Goal: Task Accomplishment & Management: Use online tool/utility

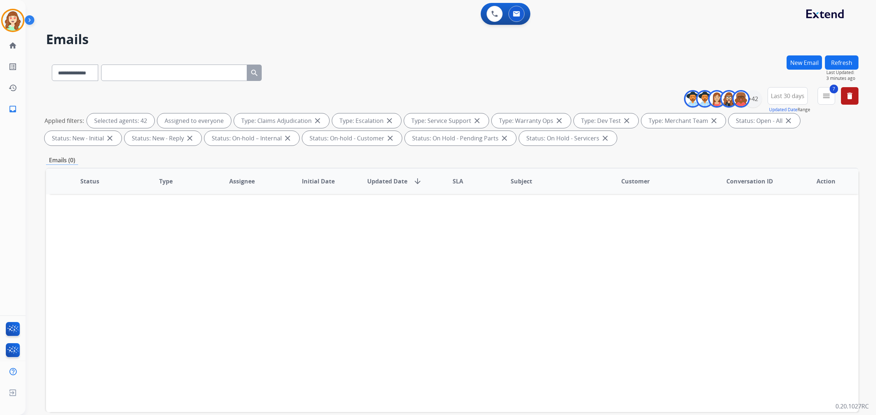
select select "**********"
click at [751, 97] on div "+42" at bounding box center [753, 99] width 18 height 18
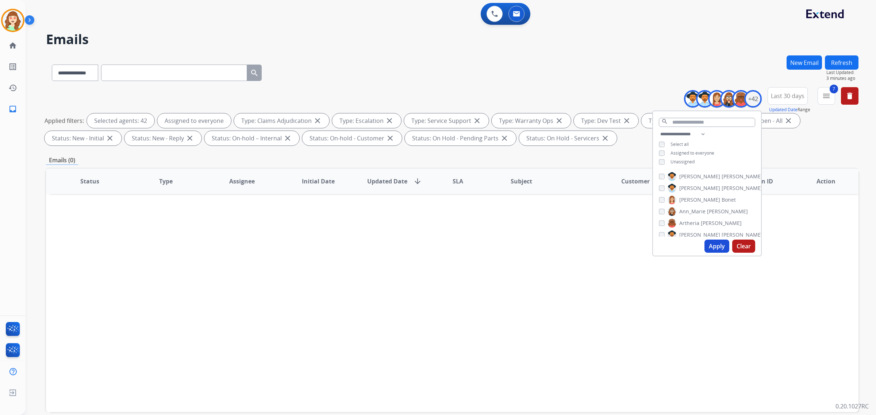
click at [713, 247] on button "Apply" at bounding box center [717, 246] width 25 height 13
click at [172, 76] on input "text" at bounding box center [174, 73] width 146 height 16
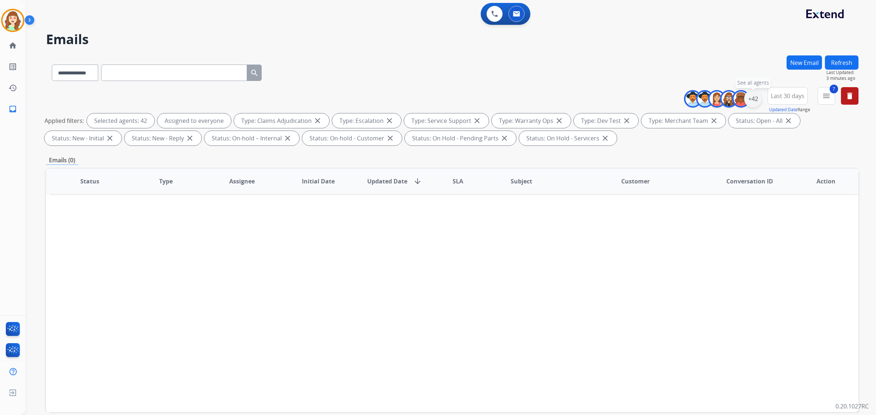
click at [752, 97] on div "+42" at bounding box center [753, 99] width 18 height 18
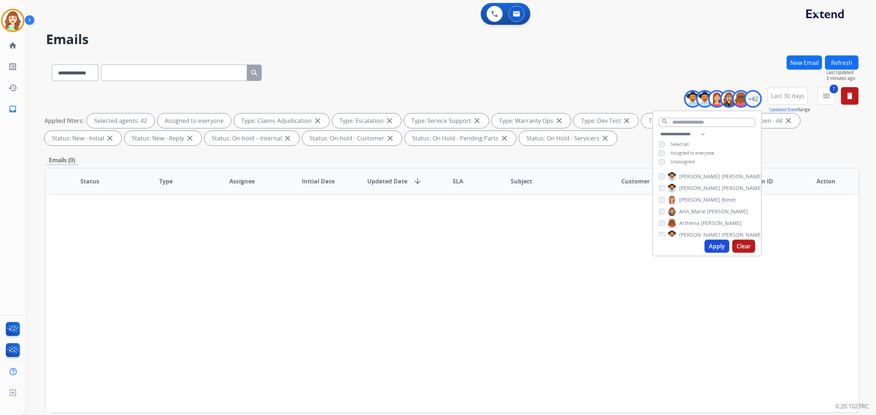
click at [739, 246] on button "Clear" at bounding box center [743, 246] width 23 height 13
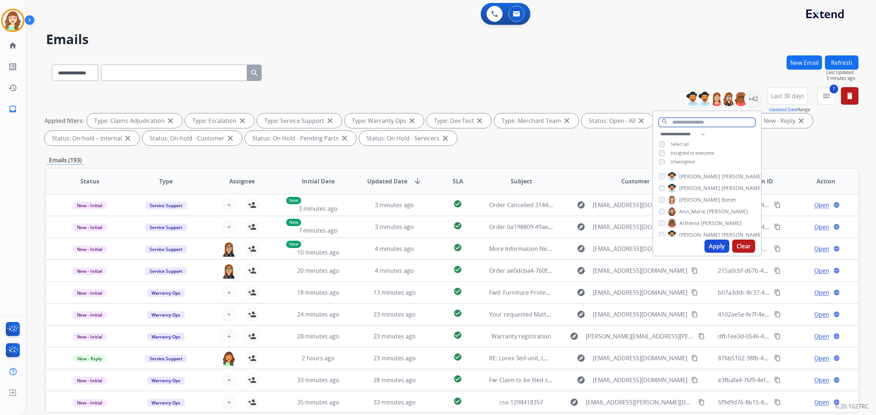
click at [694, 124] on input "text" at bounding box center [707, 122] width 96 height 9
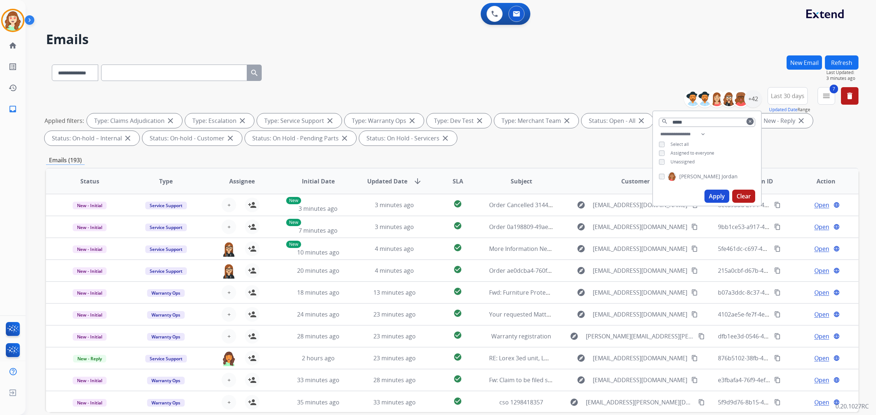
click at [714, 194] on button "Apply" at bounding box center [717, 196] width 25 height 13
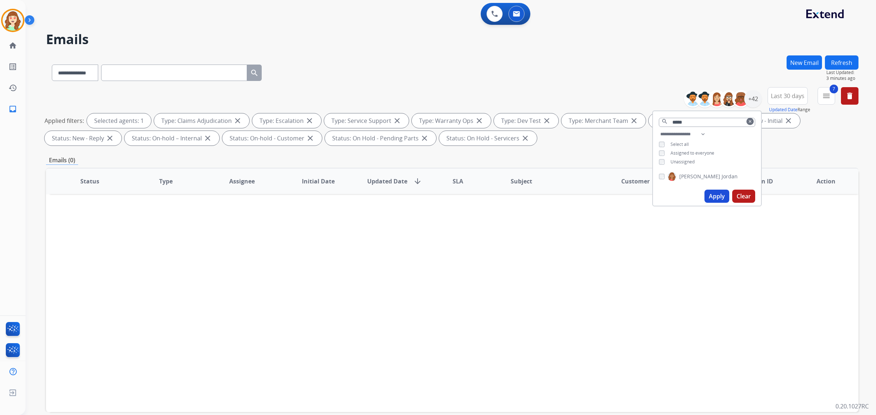
drag, startPoint x: 715, startPoint y: 198, endPoint x: 720, endPoint y: 196, distance: 5.1
click at [718, 196] on button "Apply" at bounding box center [717, 196] width 25 height 13
click at [785, 97] on span "Last 30 days" at bounding box center [788, 96] width 34 height 3
click at [826, 100] on mat-icon "menu" at bounding box center [826, 96] width 9 height 9
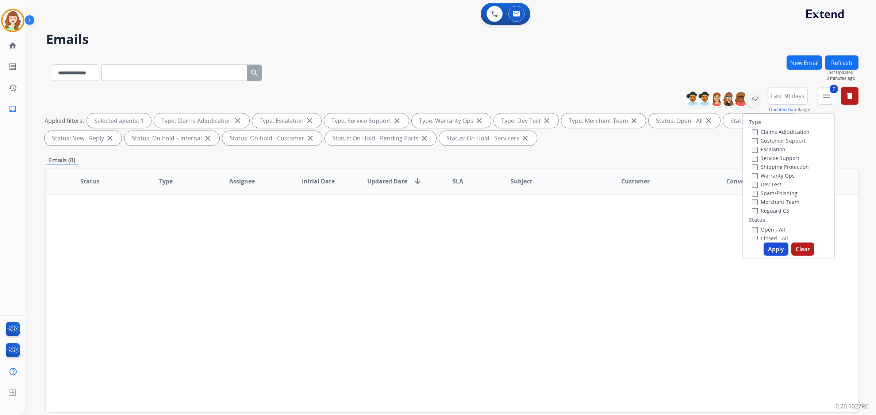
drag, startPoint x: 802, startPoint y: 248, endPoint x: 770, endPoint y: 57, distance: 194.2
click at [801, 248] on button "Clear" at bounding box center [803, 249] width 23 height 13
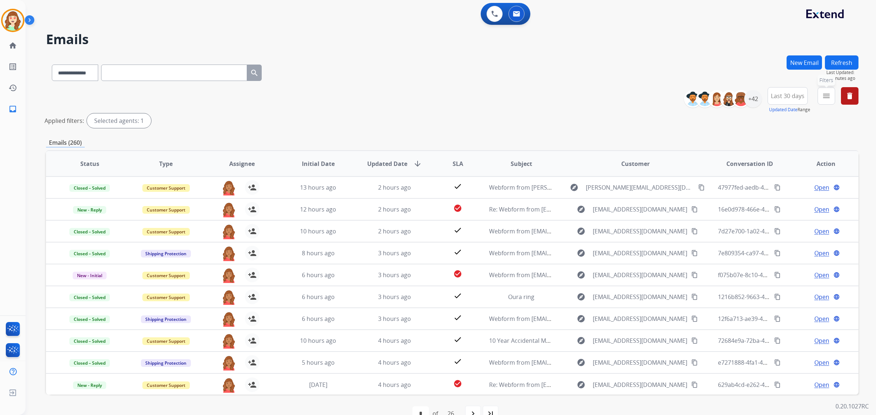
click at [826, 96] on mat-icon "menu" at bounding box center [826, 96] width 9 height 9
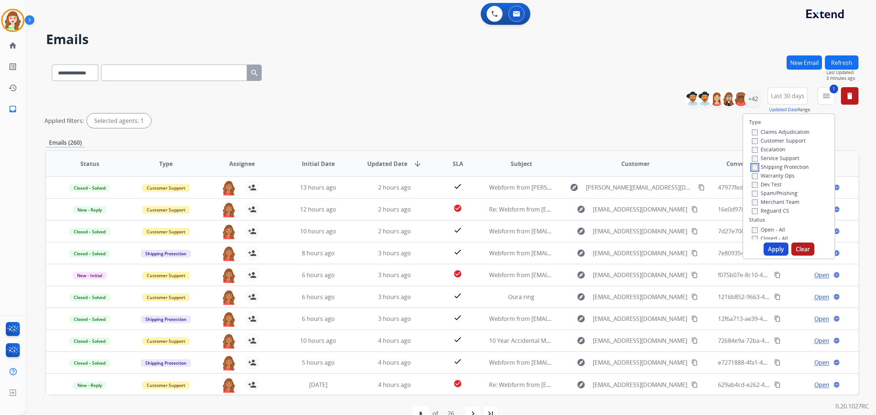
click at [749, 171] on div "Claims Adjudication Customer Support Escalation Service Support Shipping Protec…" at bounding box center [779, 171] width 61 height 88
click at [770, 247] on button "Apply" at bounding box center [776, 249] width 25 height 13
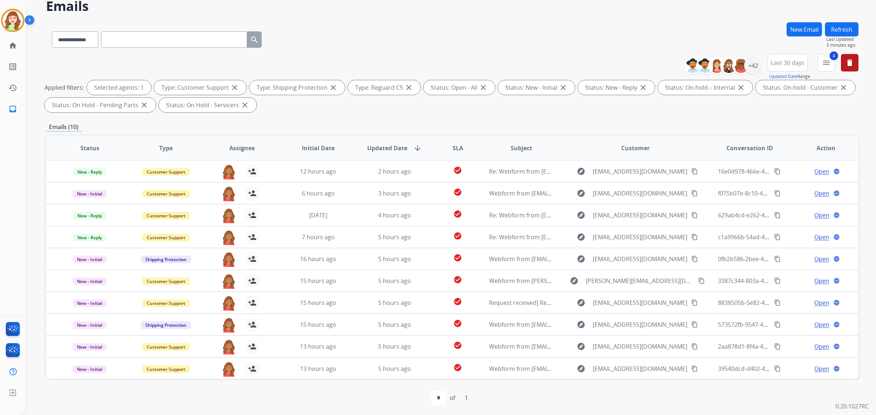
scroll to position [35, 0]
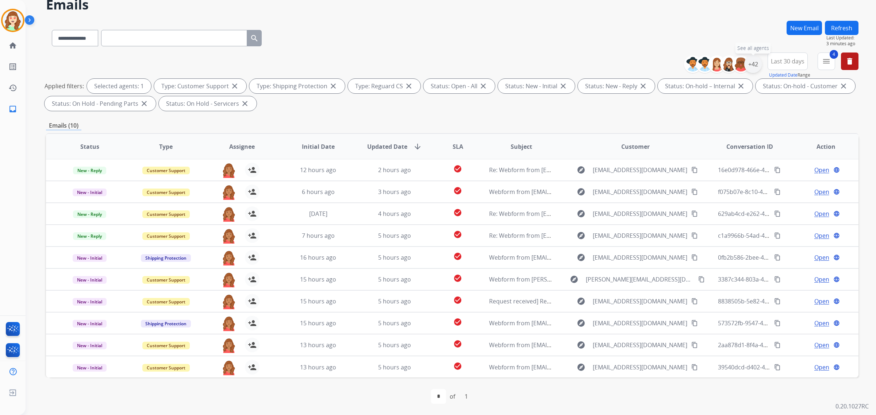
click at [750, 63] on div "+42" at bounding box center [753, 64] width 18 height 18
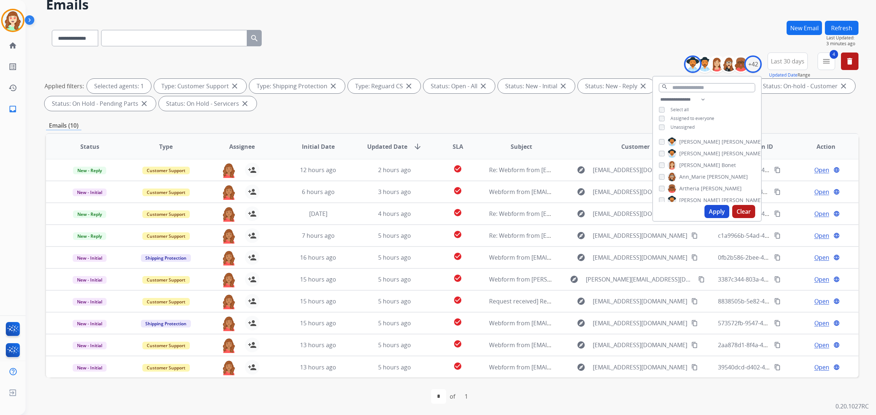
click at [714, 205] on button "Apply" at bounding box center [717, 211] width 25 height 13
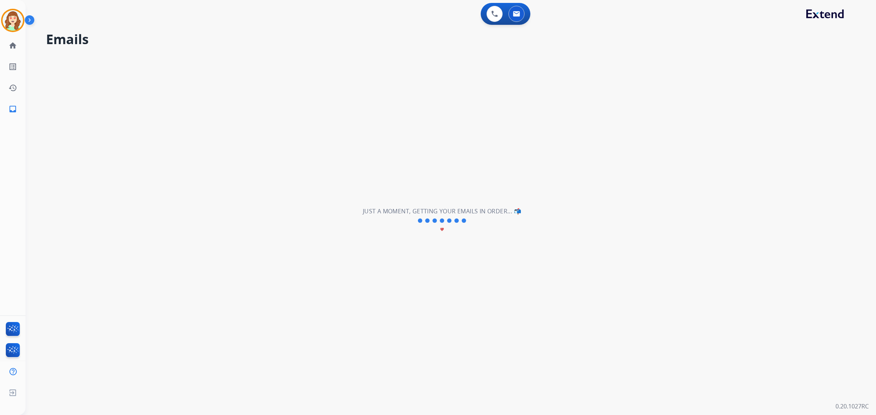
scroll to position [0, 0]
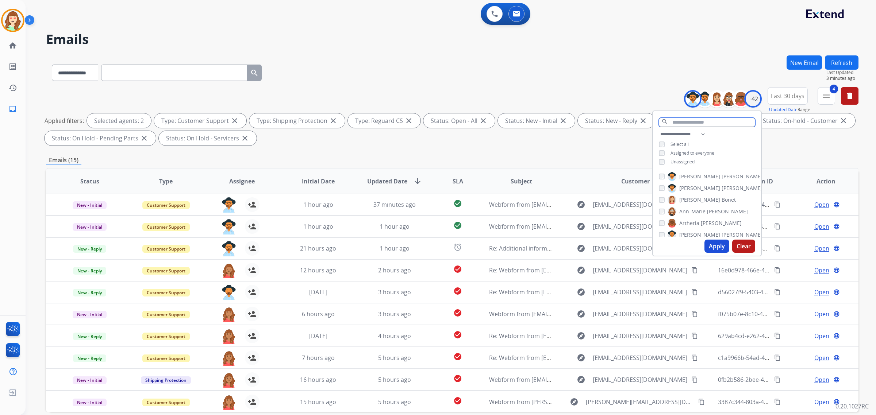
click at [691, 125] on input "text" at bounding box center [707, 122] width 96 height 9
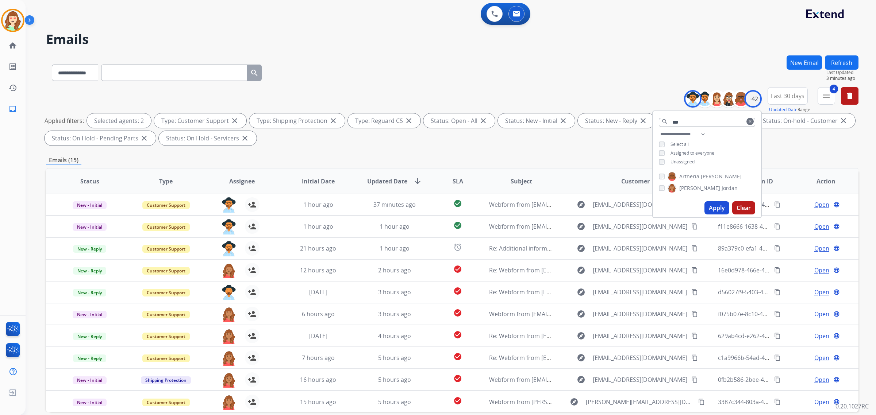
click at [709, 203] on button "Apply" at bounding box center [717, 208] width 25 height 13
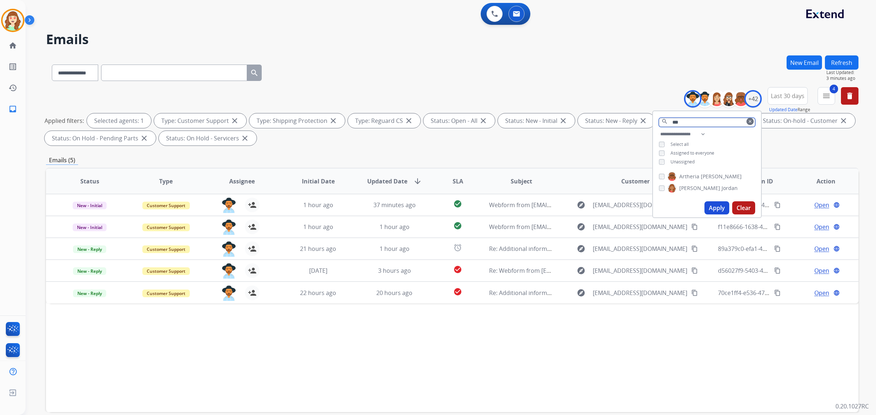
drag, startPoint x: 689, startPoint y: 122, endPoint x: 683, endPoint y: 122, distance: 5.5
click at [688, 121] on input "***" at bounding box center [707, 122] width 96 height 9
type input "*"
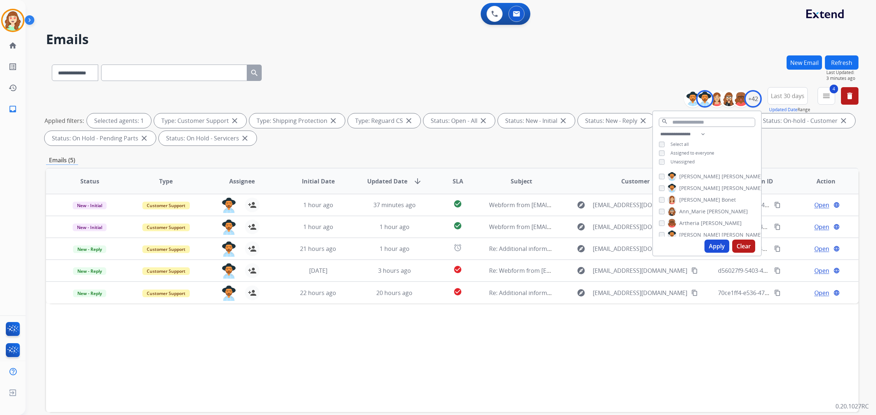
click at [717, 251] on button "Apply" at bounding box center [717, 246] width 25 height 13
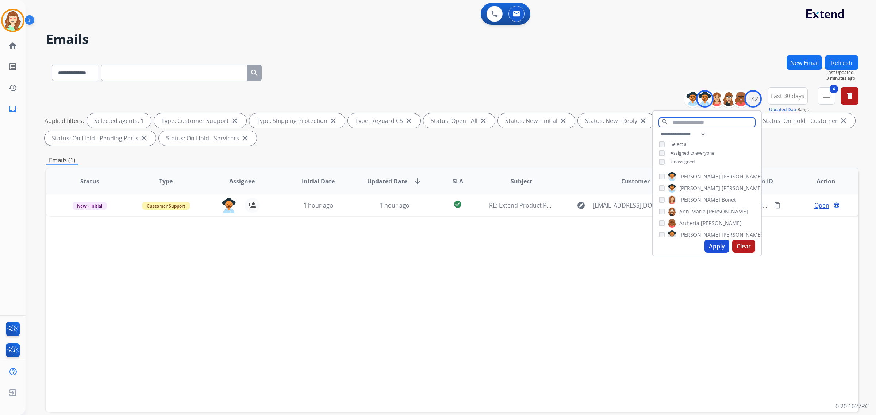
click at [691, 119] on input "text" at bounding box center [707, 122] width 96 height 9
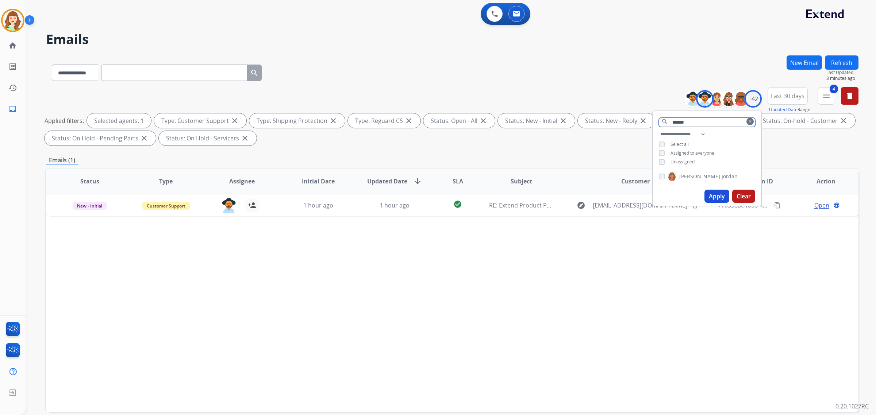
type input "******"
click at [714, 193] on button "Apply" at bounding box center [717, 196] width 25 height 13
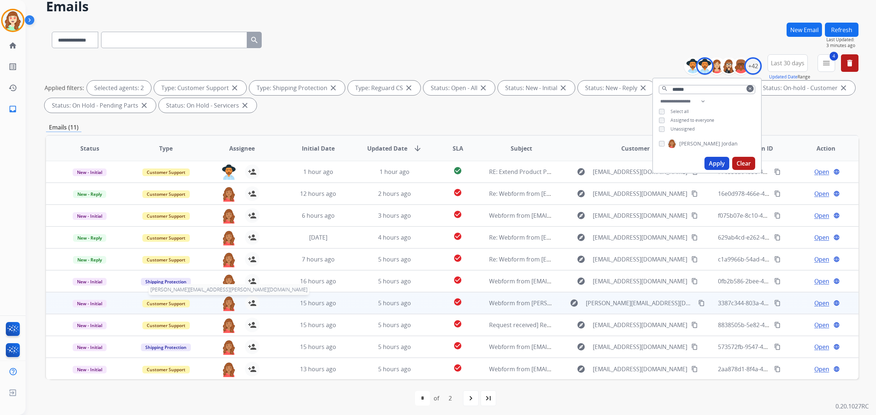
scroll to position [35, 0]
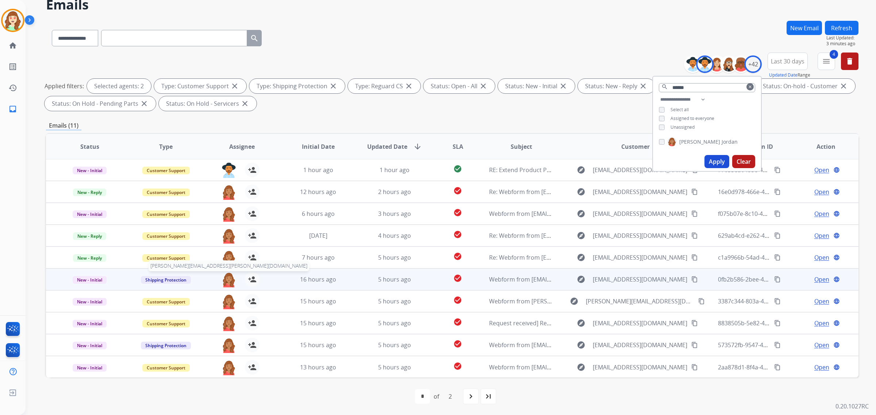
click at [228, 279] on img at bounding box center [229, 279] width 15 height 15
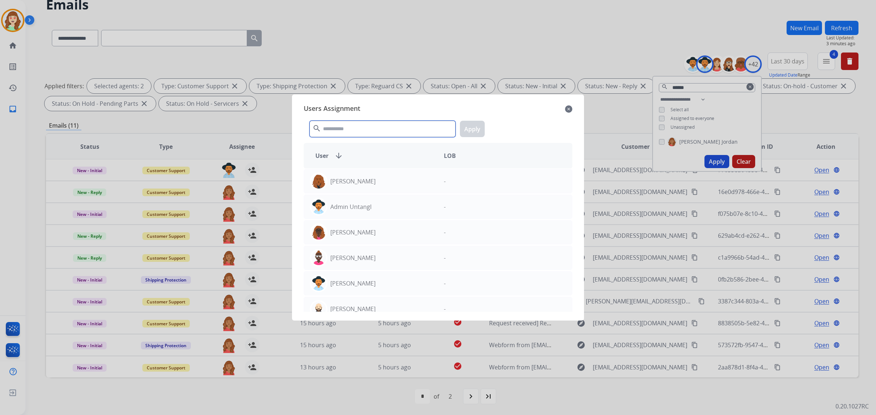
click at [396, 129] on input "text" at bounding box center [383, 129] width 146 height 16
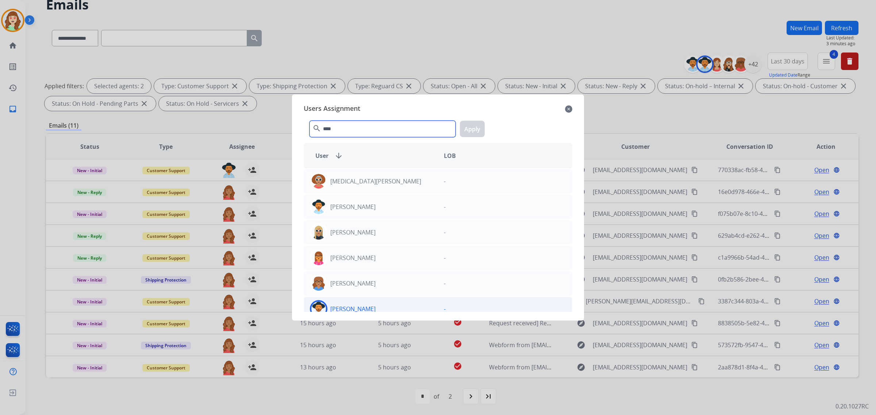
type input "****"
drag, startPoint x: 389, startPoint y: 311, endPoint x: 419, endPoint y: 150, distance: 164.5
click at [389, 311] on div "[PERSON_NAME]" at bounding box center [371, 309] width 134 height 18
click at [475, 133] on button "Apply" at bounding box center [472, 129] width 25 height 16
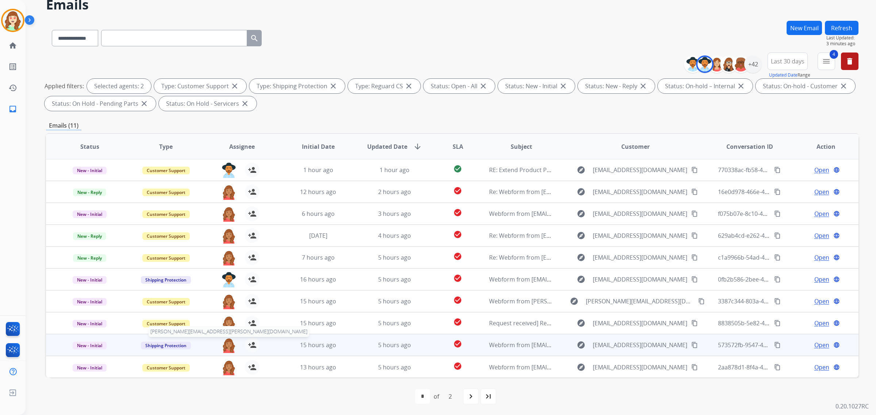
click at [227, 347] on img at bounding box center [229, 345] width 15 height 15
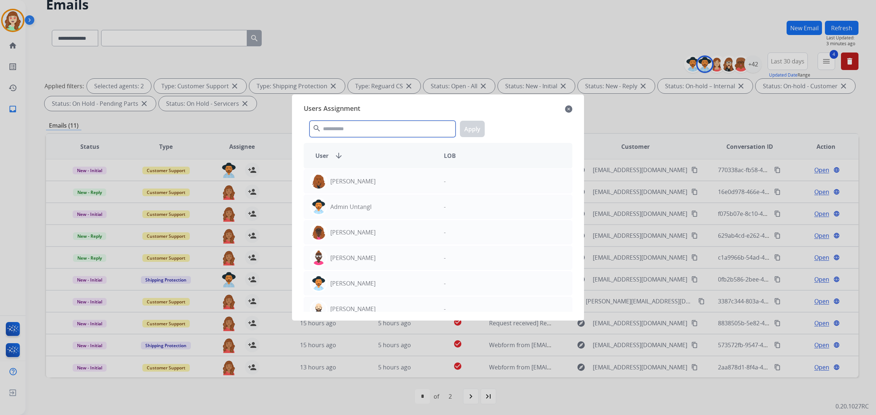
click at [395, 134] on input "text" at bounding box center [383, 129] width 146 height 16
type input "****"
click at [382, 313] on div "Users Assignment close **** search Apply User arrow_downward LOB [MEDICAL_DATA]…" at bounding box center [438, 207] width 280 height 215
click at [361, 307] on p "[PERSON_NAME]" at bounding box center [352, 309] width 45 height 9
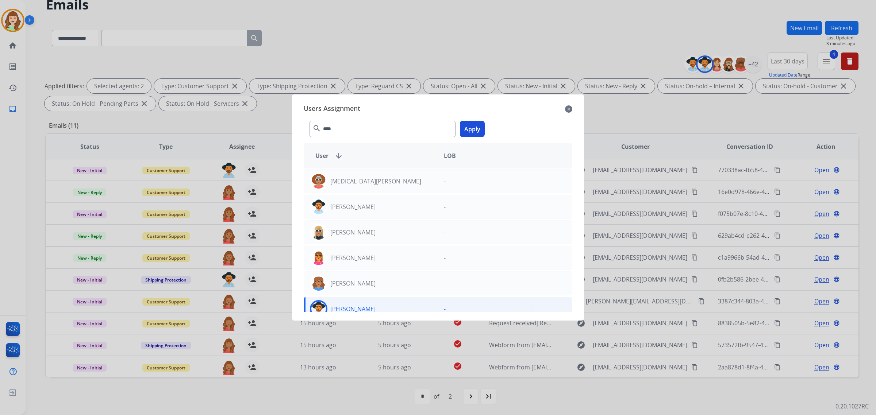
click at [475, 131] on button "Apply" at bounding box center [472, 129] width 25 height 16
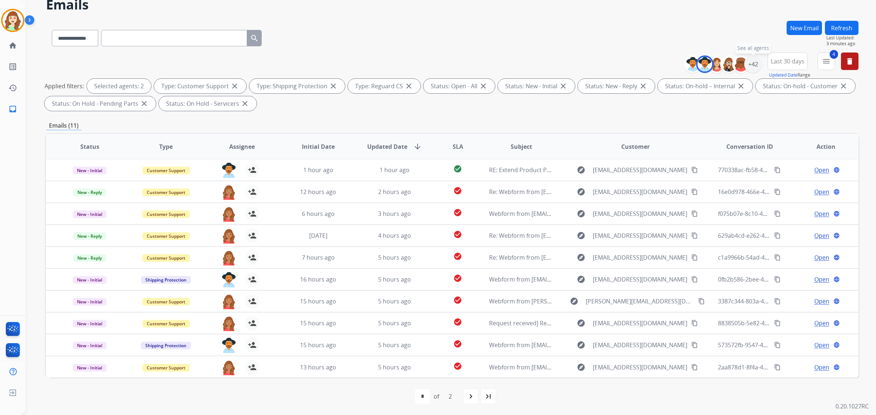
drag, startPoint x: 750, startPoint y: 58, endPoint x: 729, endPoint y: 17, distance: 45.9
click at [750, 57] on div "+42" at bounding box center [753, 64] width 18 height 18
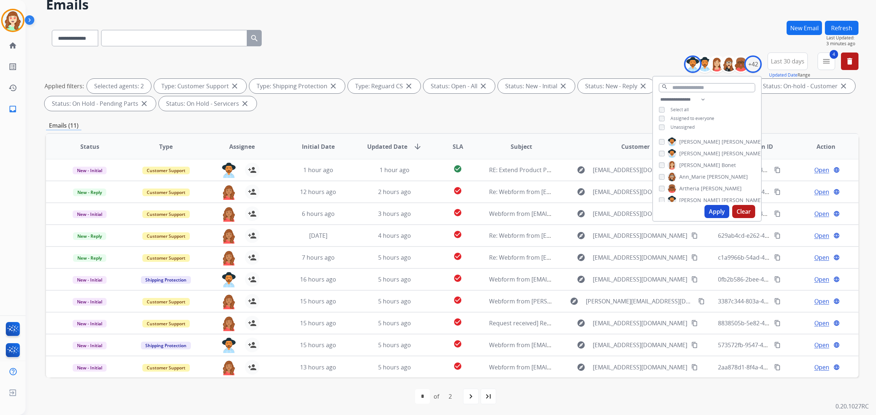
click at [717, 208] on button "Apply" at bounding box center [717, 211] width 25 height 13
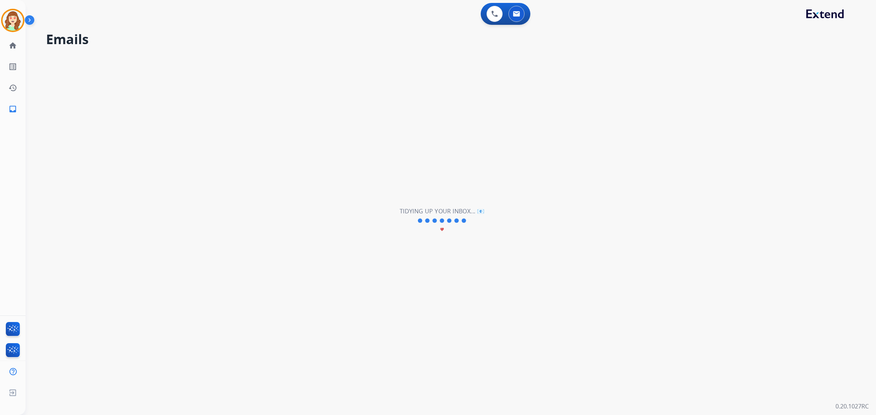
scroll to position [0, 0]
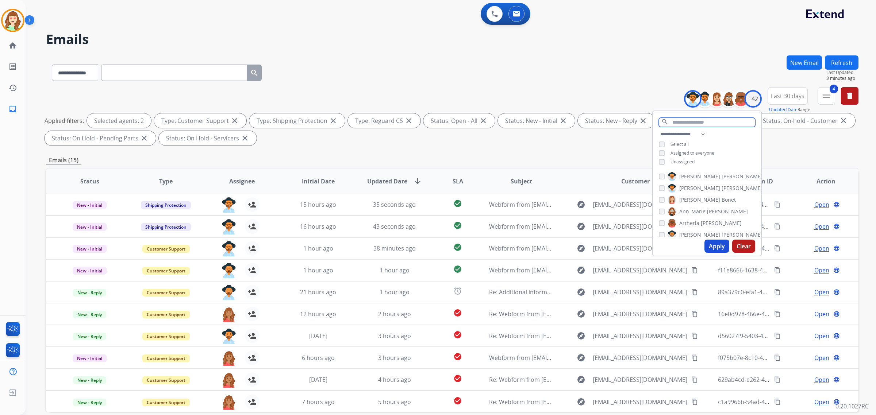
drag, startPoint x: 685, startPoint y: 123, endPoint x: 676, endPoint y: 123, distance: 8.4
click at [683, 123] on input "text" at bounding box center [707, 122] width 96 height 9
type input "***"
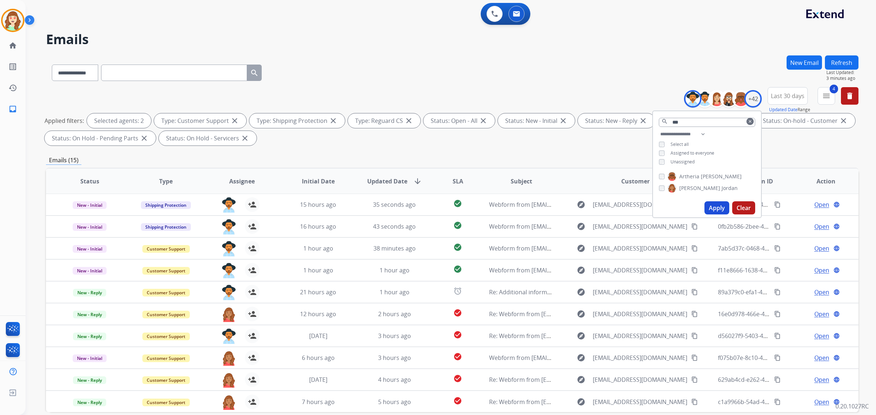
click at [721, 205] on button "Apply" at bounding box center [717, 208] width 25 height 13
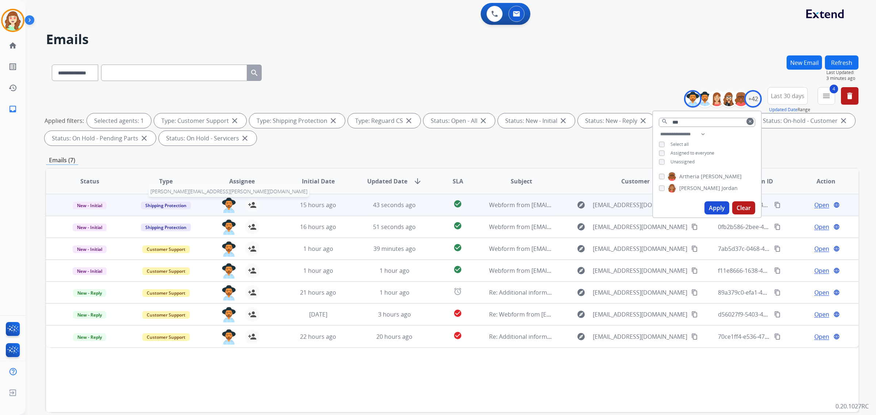
click at [230, 200] on img at bounding box center [229, 205] width 15 height 15
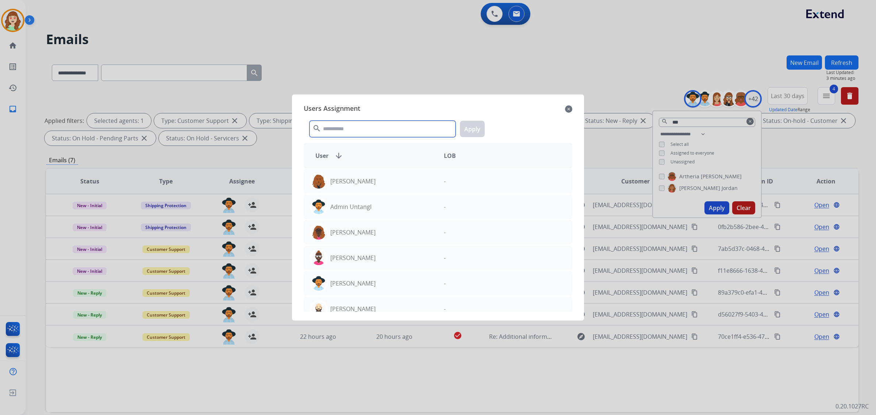
click at [354, 128] on input "text" at bounding box center [383, 129] width 146 height 16
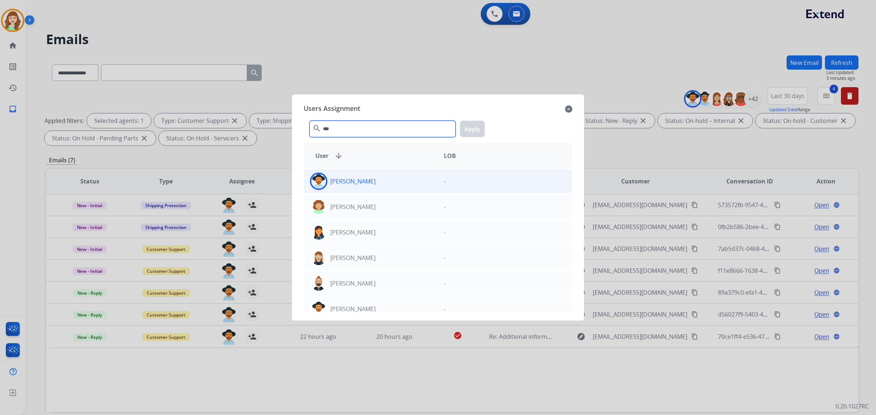
type input "***"
drag, startPoint x: 391, startPoint y: 183, endPoint x: 472, endPoint y: 161, distance: 83.2
click at [391, 183] on div "[PERSON_NAME]" at bounding box center [371, 182] width 134 height 18
click at [470, 125] on button "Apply" at bounding box center [472, 129] width 25 height 16
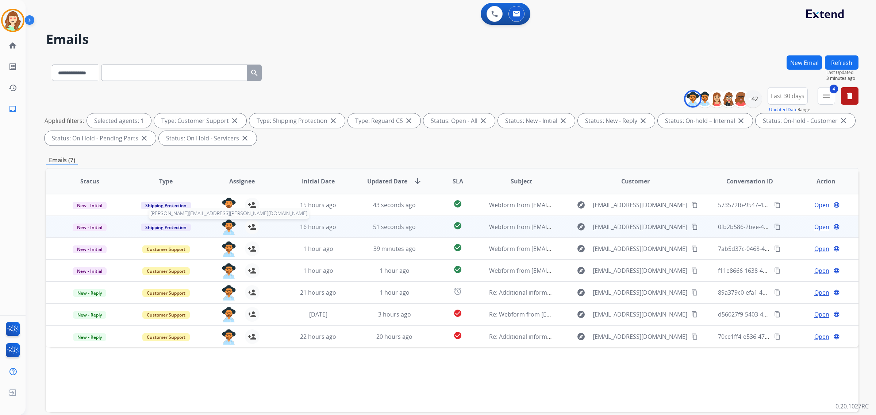
click at [225, 227] on img at bounding box center [229, 227] width 15 height 15
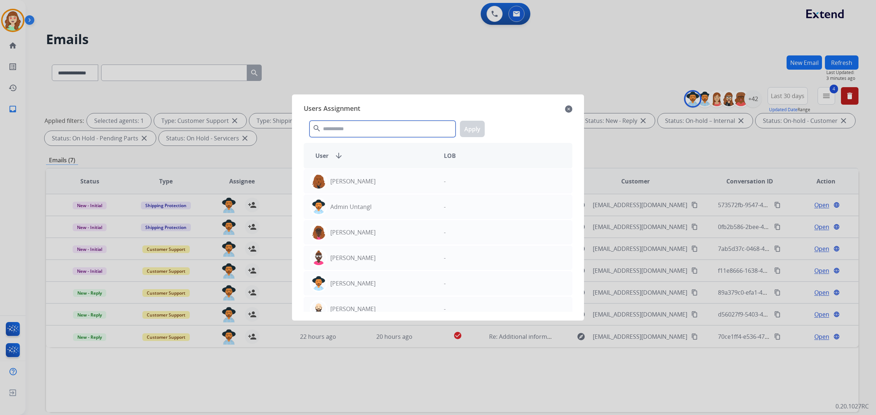
click at [346, 132] on input "text" at bounding box center [383, 129] width 146 height 16
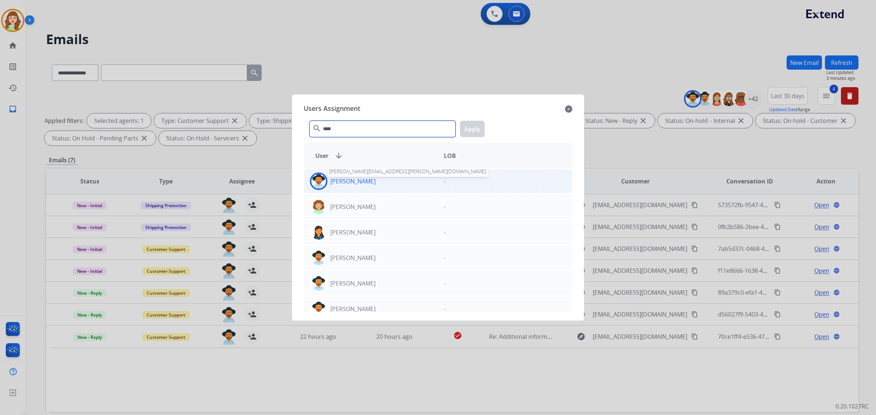
type input "****"
drag, startPoint x: 366, startPoint y: 179, endPoint x: 397, endPoint y: 175, distance: 30.9
click at [366, 179] on p "[PERSON_NAME]" at bounding box center [352, 181] width 45 height 9
click at [473, 127] on button "Apply" at bounding box center [472, 129] width 25 height 16
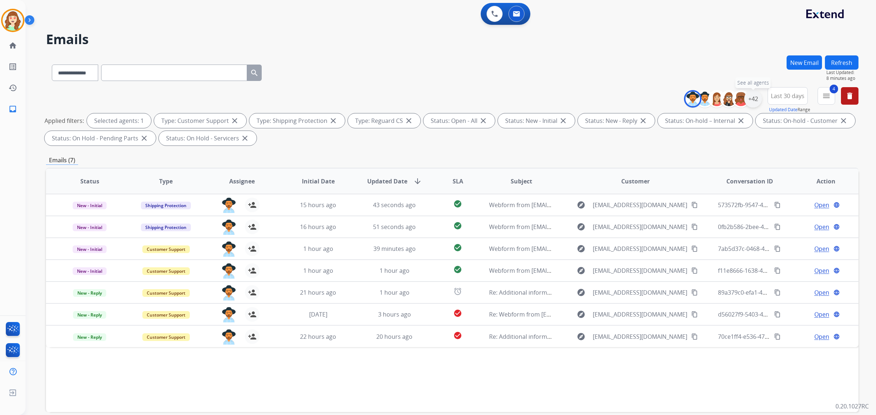
click at [748, 99] on div "+42" at bounding box center [753, 99] width 18 height 18
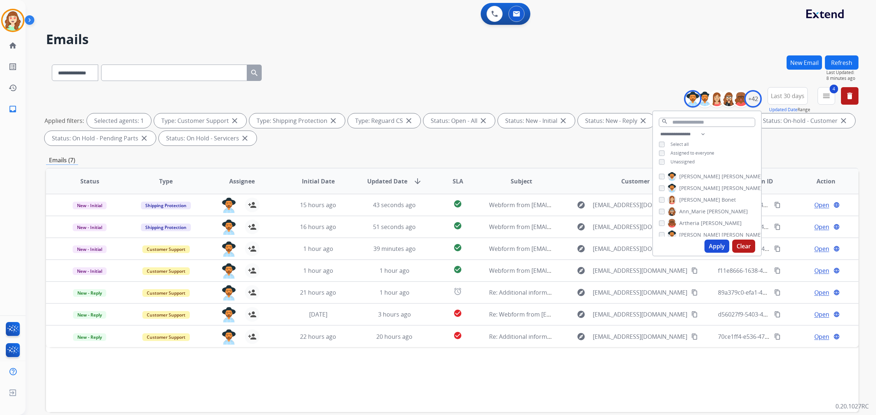
click at [656, 176] on div "[PERSON_NAME] [PERSON_NAME] [PERSON_NAME] [PERSON_NAME] [PERSON_NAME] [PERSON_N…" at bounding box center [707, 203] width 108 height 68
click at [711, 251] on button "Apply" at bounding box center [717, 246] width 25 height 13
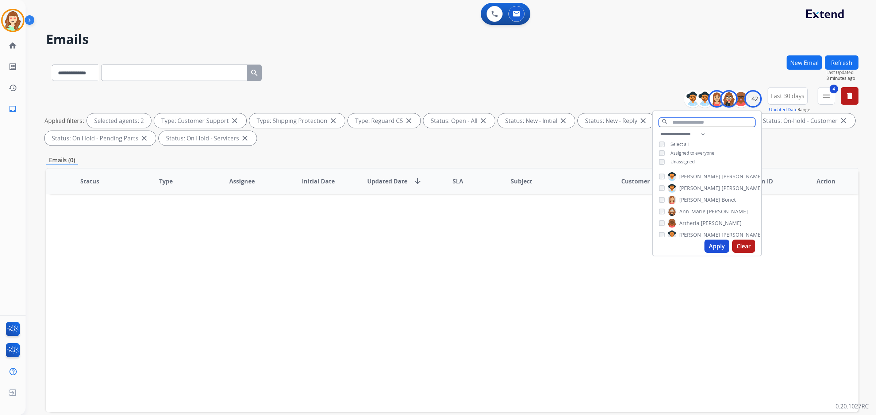
click at [680, 123] on input "text" at bounding box center [707, 122] width 96 height 9
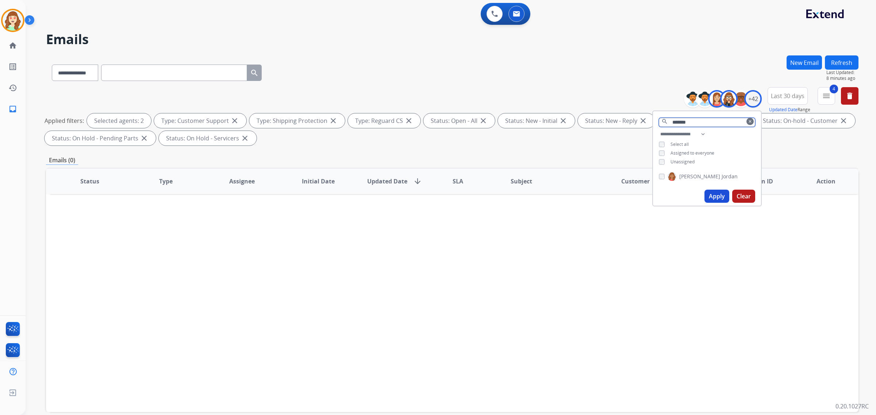
type input "*******"
click at [713, 192] on button "Apply" at bounding box center [717, 196] width 25 height 13
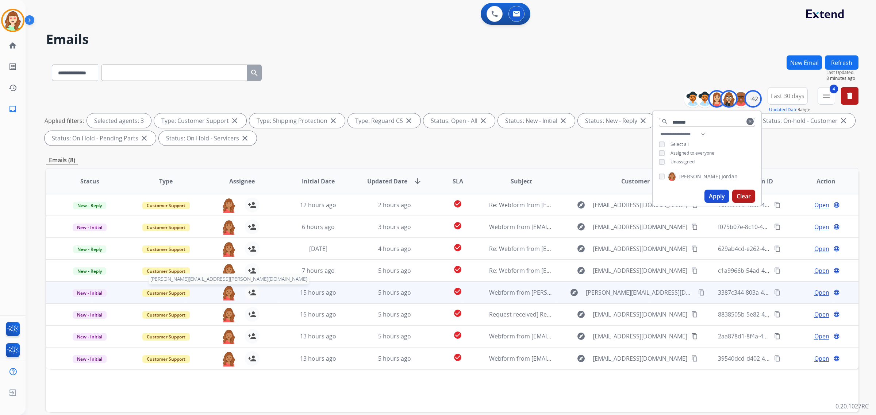
click at [227, 293] on img at bounding box center [229, 292] width 15 height 15
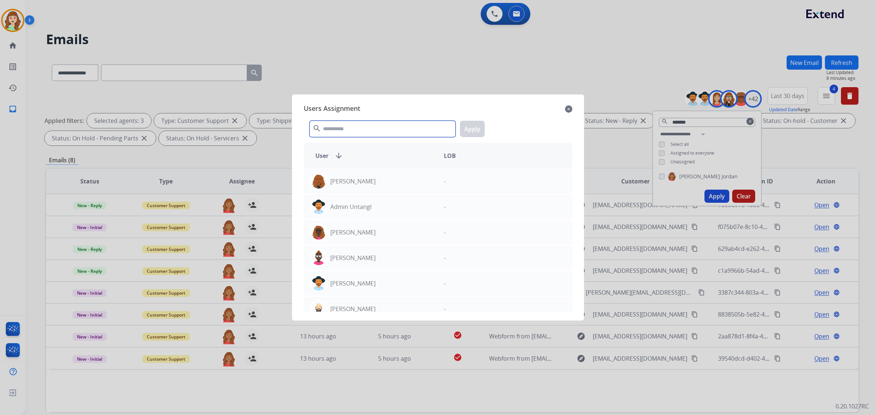
click at [363, 130] on input "text" at bounding box center [383, 129] width 146 height 16
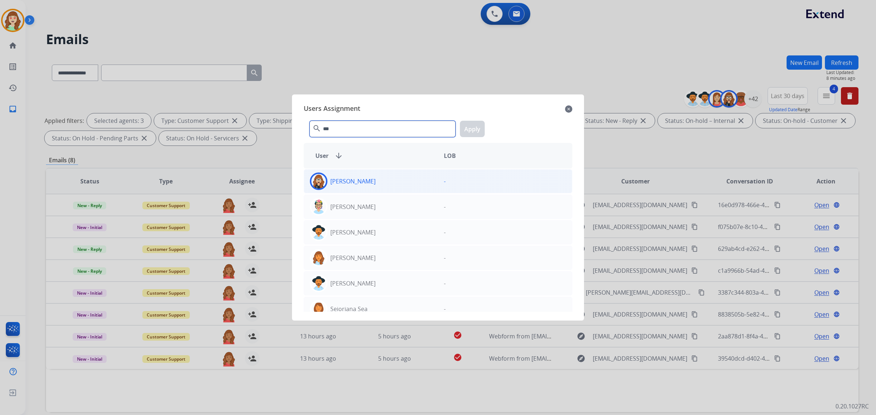
type input "***"
drag, startPoint x: 386, startPoint y: 183, endPoint x: 434, endPoint y: 152, distance: 57.9
click at [386, 181] on div "[PERSON_NAME]" at bounding box center [371, 182] width 134 height 18
click at [475, 125] on button "Apply" at bounding box center [472, 129] width 25 height 16
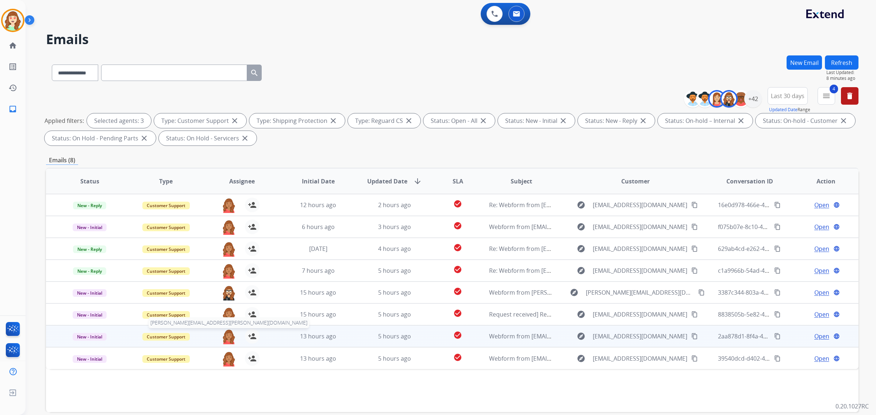
click at [226, 337] on img at bounding box center [229, 336] width 15 height 15
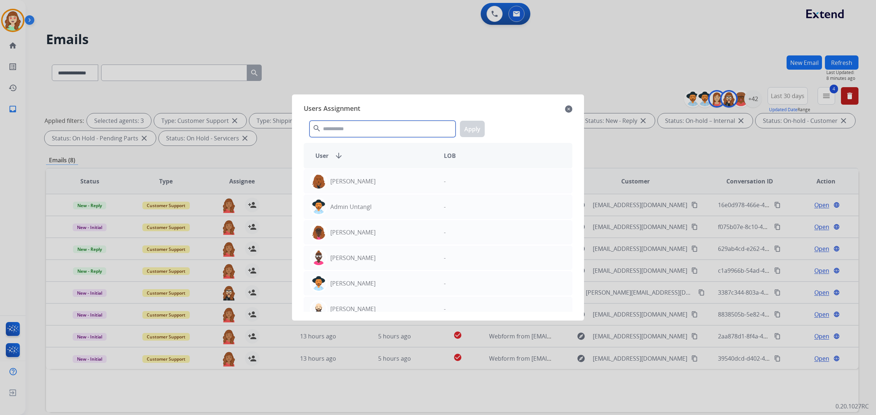
click at [361, 128] on input "text" at bounding box center [383, 129] width 146 height 16
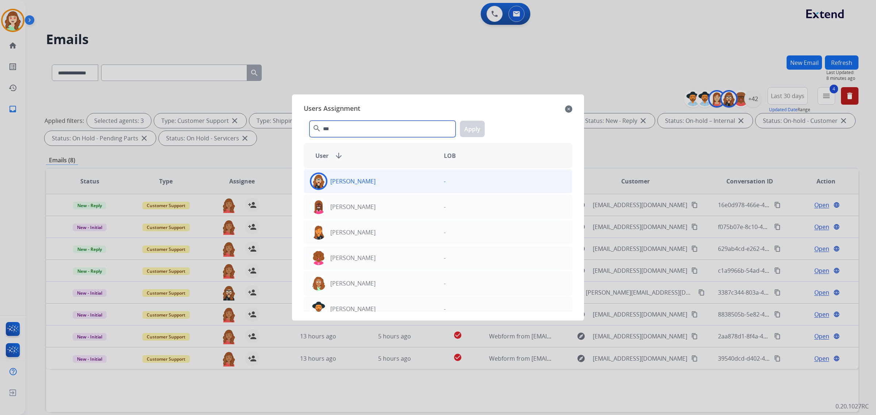
type input "***"
drag, startPoint x: 383, startPoint y: 181, endPoint x: 496, endPoint y: 144, distance: 118.2
click at [387, 180] on div "[PERSON_NAME]" at bounding box center [371, 182] width 134 height 18
click at [473, 127] on button "Apply" at bounding box center [472, 129] width 25 height 16
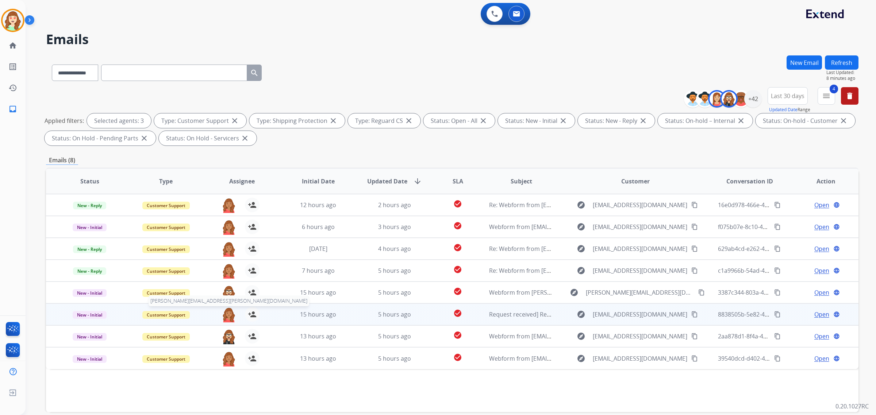
click at [230, 316] on img at bounding box center [229, 314] width 15 height 15
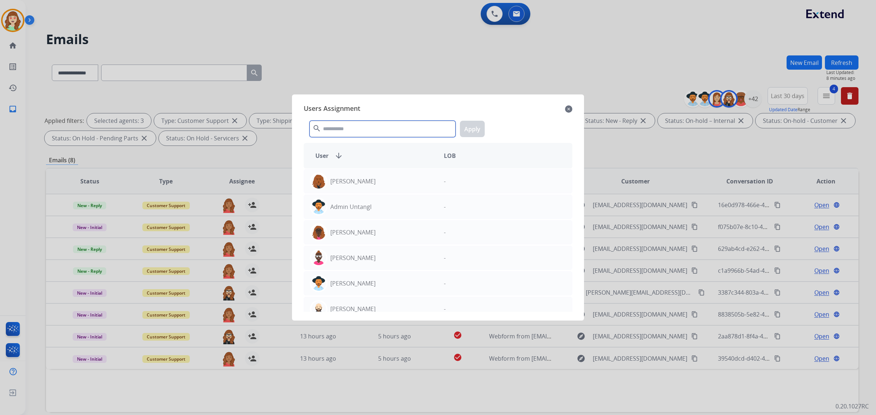
click at [374, 124] on input "text" at bounding box center [383, 129] width 146 height 16
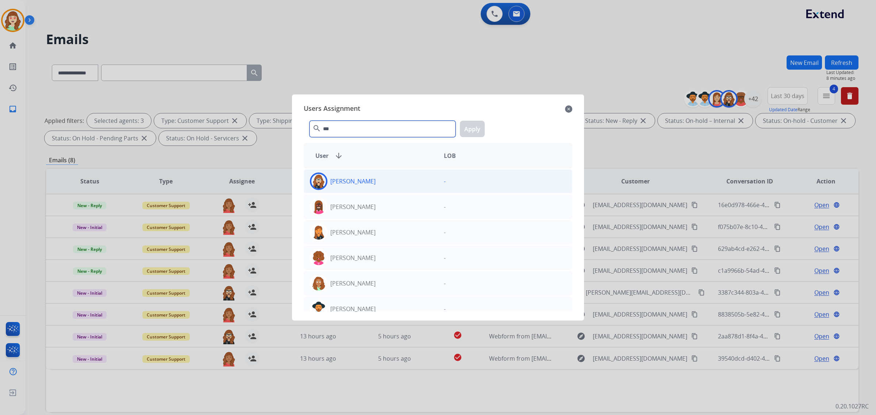
type input "***"
click at [385, 183] on div "[PERSON_NAME]" at bounding box center [371, 182] width 134 height 18
click at [470, 127] on button "Apply" at bounding box center [472, 129] width 25 height 16
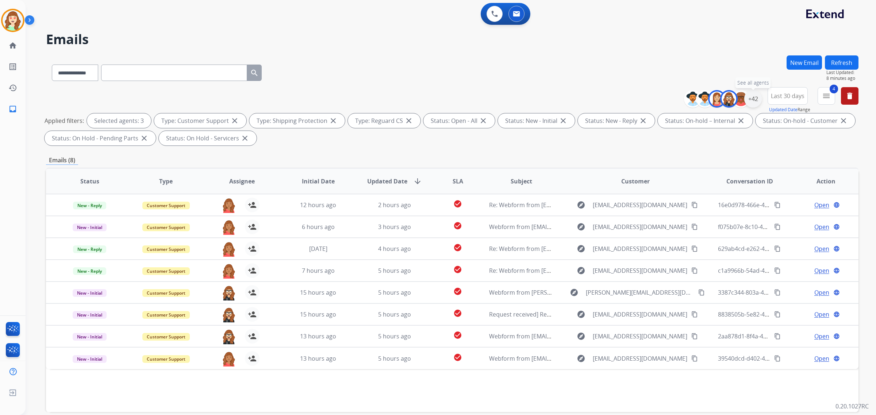
drag, startPoint x: 747, startPoint y: 92, endPoint x: 752, endPoint y: 93, distance: 5.6
click at [748, 92] on div "+42" at bounding box center [753, 99] width 18 height 18
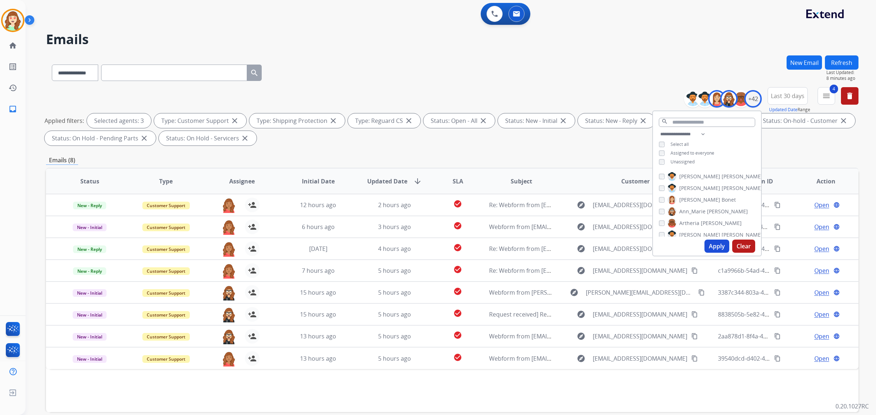
click at [656, 207] on div "[PERSON_NAME] [PERSON_NAME] [PERSON_NAME] [PERSON_NAME] [PERSON_NAME] [PERSON_N…" at bounding box center [707, 203] width 108 height 68
click at [660, 207] on div "[PERSON_NAME]" at bounding box center [703, 211] width 89 height 9
click at [715, 249] on button "Apply" at bounding box center [717, 246] width 25 height 13
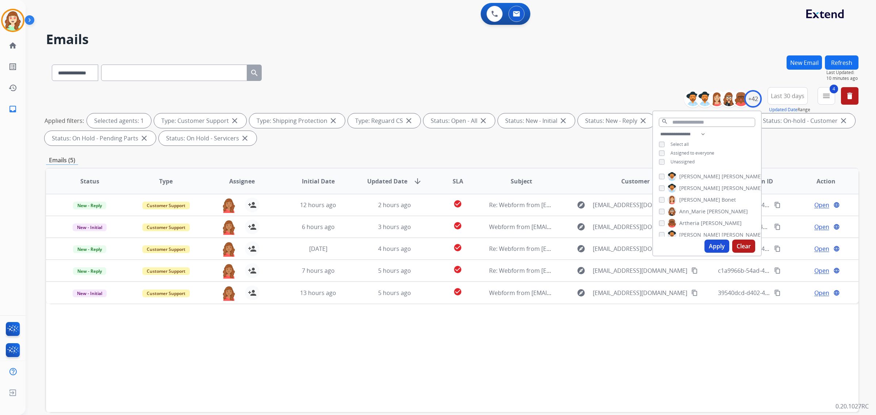
click at [664, 219] on div "[PERSON_NAME]" at bounding box center [700, 223] width 83 height 9
click at [718, 245] on button "Apply" at bounding box center [717, 246] width 25 height 13
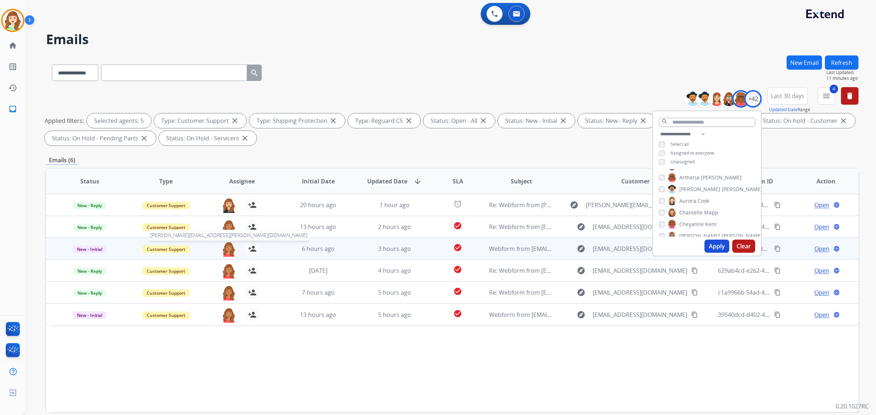
click at [227, 248] on img at bounding box center [229, 249] width 15 height 15
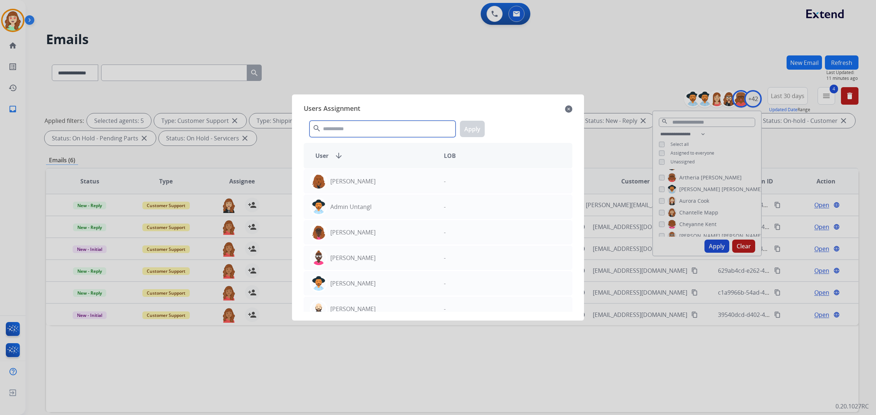
click at [380, 126] on input "text" at bounding box center [383, 129] width 146 height 16
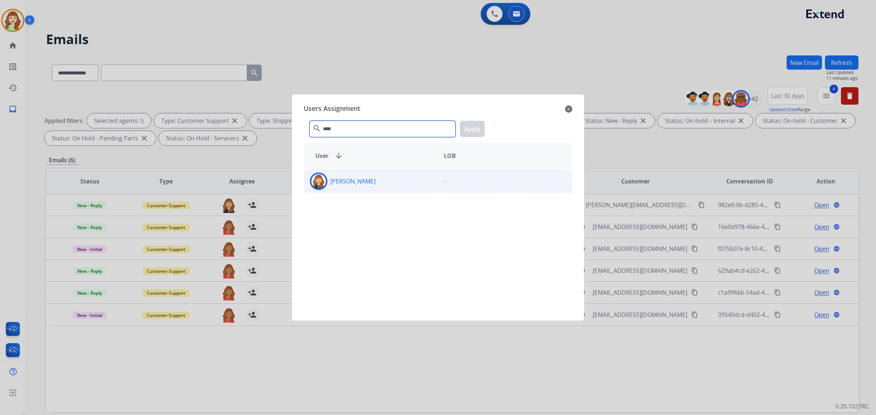
type input "****"
click at [384, 187] on div "[PERSON_NAME]" at bounding box center [371, 182] width 134 height 18
click at [475, 127] on button "Apply" at bounding box center [472, 129] width 25 height 16
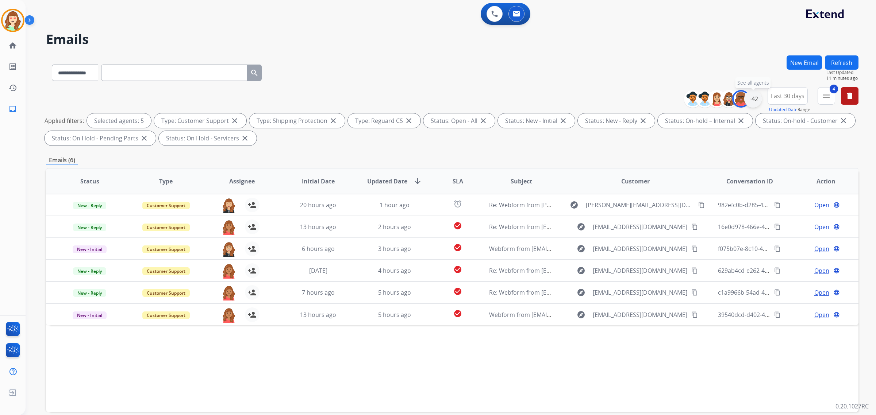
click at [754, 99] on div "+42" at bounding box center [753, 99] width 18 height 18
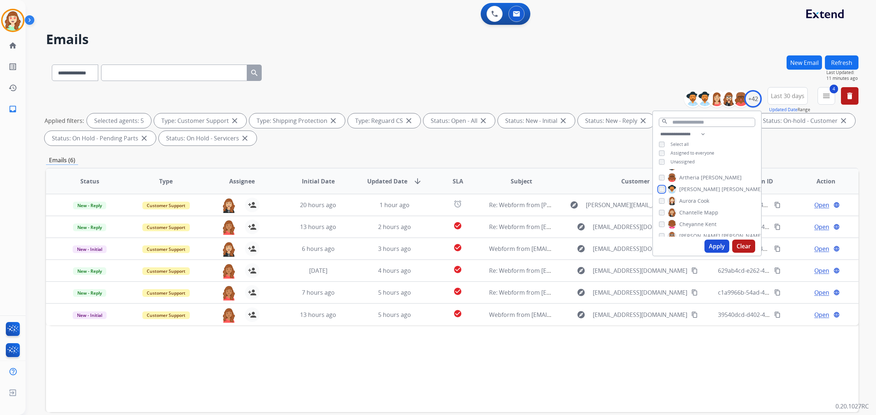
click at [661, 194] on div "[PERSON_NAME] [PERSON_NAME] [PERSON_NAME] [PERSON_NAME] [PERSON_NAME] [PERSON_N…" at bounding box center [707, 203] width 108 height 68
click at [657, 192] on div "[PERSON_NAME] [PERSON_NAME] [PERSON_NAME] [PERSON_NAME] [PERSON_NAME] [PERSON_N…" at bounding box center [707, 203] width 108 height 68
click at [714, 243] on button "Apply" at bounding box center [717, 246] width 25 height 13
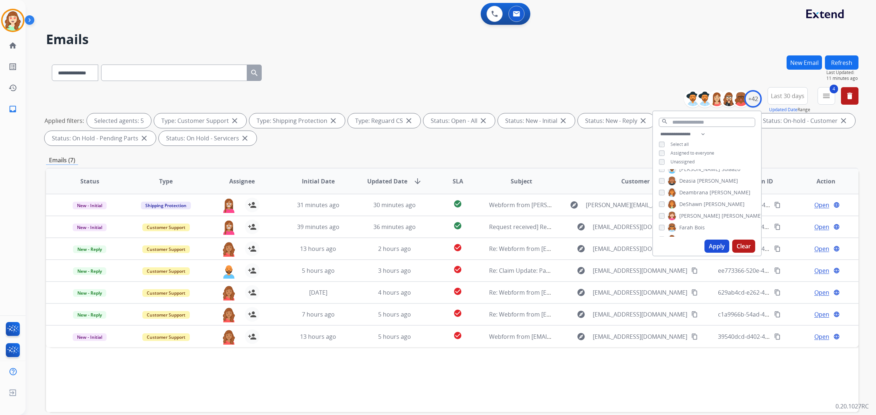
scroll to position [137, 0]
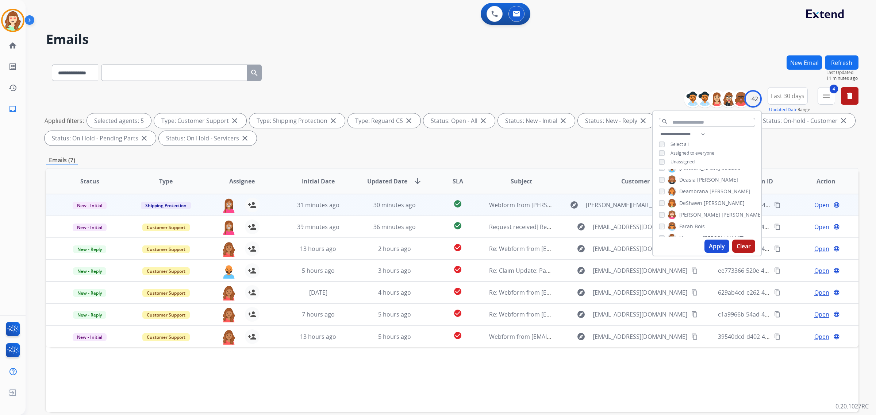
drag, startPoint x: 720, startPoint y: 243, endPoint x: 783, endPoint y: 203, distance: 75.3
click at [769, 218] on div "**********" at bounding box center [452, 252] width 813 height 395
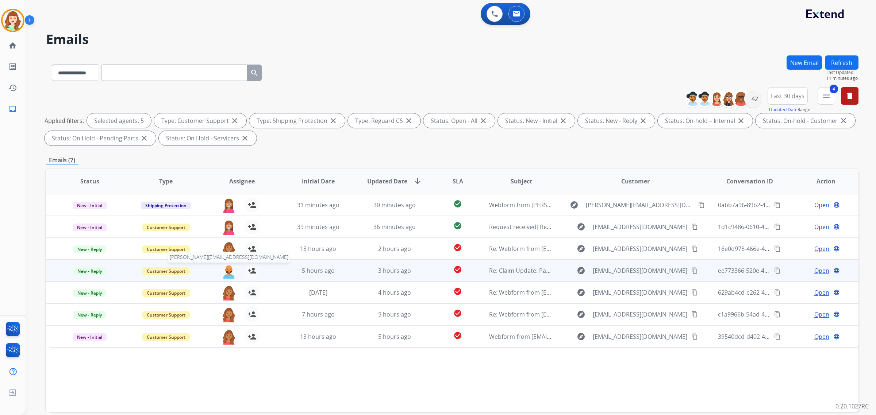
click at [229, 272] on img at bounding box center [229, 271] width 15 height 15
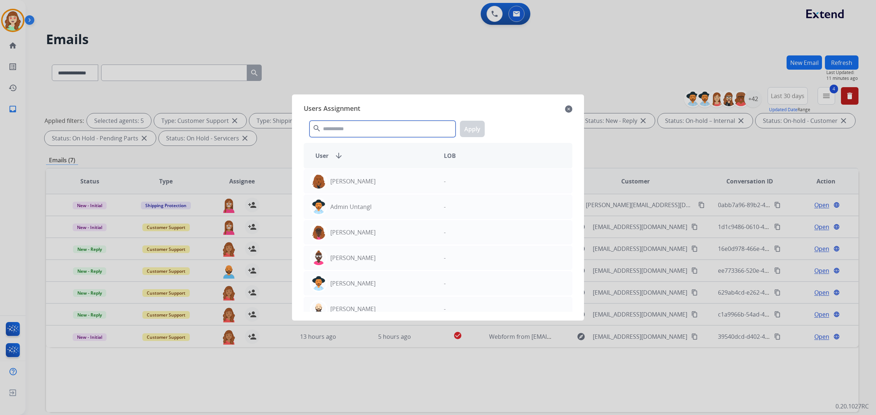
click at [397, 130] on input "text" at bounding box center [383, 129] width 146 height 16
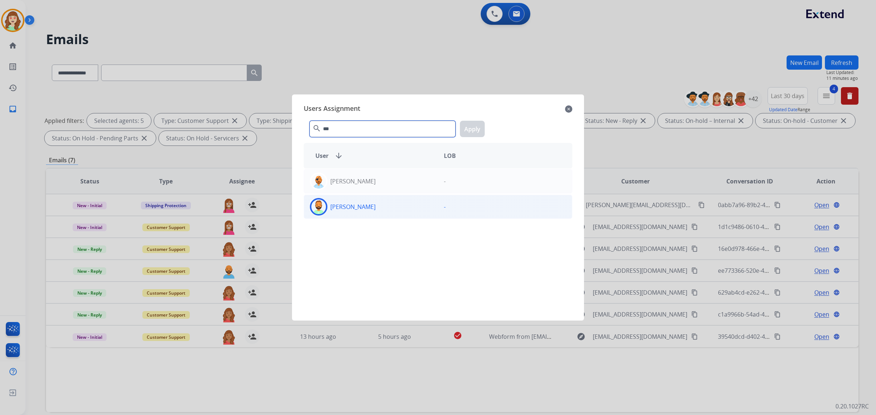
type input "***"
click at [373, 209] on div "[PERSON_NAME]" at bounding box center [371, 207] width 134 height 18
click at [473, 132] on button "Apply" at bounding box center [472, 129] width 25 height 16
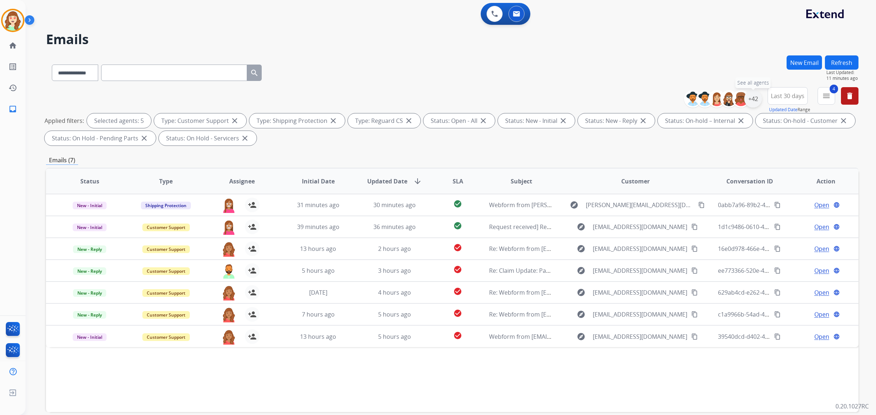
click at [754, 97] on div "+42" at bounding box center [753, 99] width 18 height 18
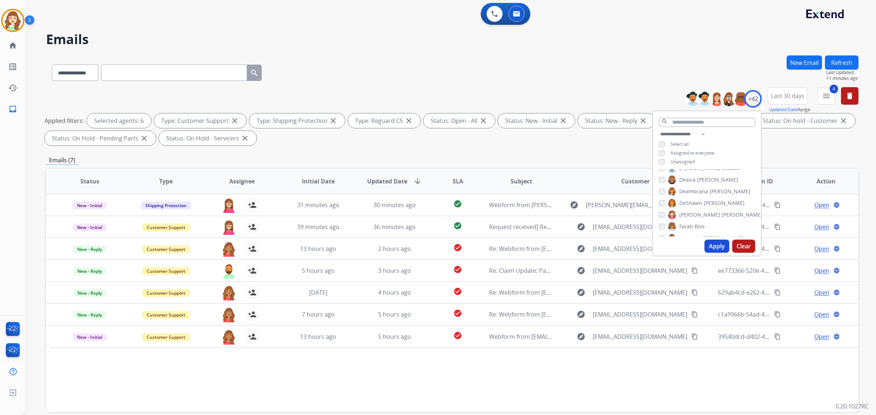
click at [718, 246] on button "Apply" at bounding box center [717, 246] width 25 height 13
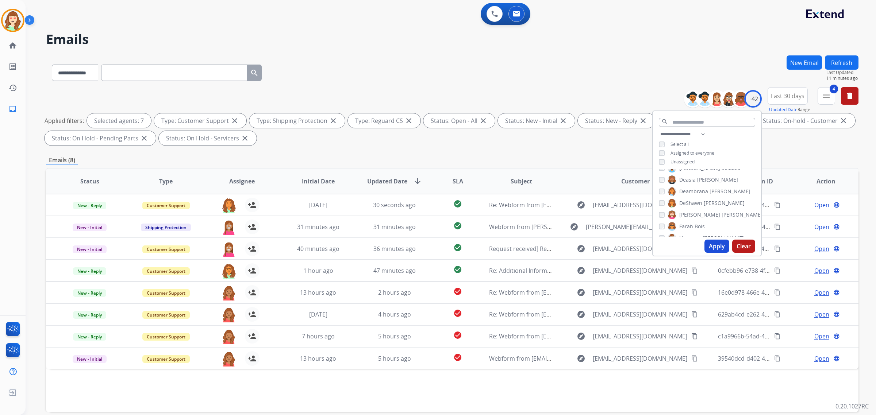
click at [717, 246] on button "Apply" at bounding box center [717, 246] width 25 height 13
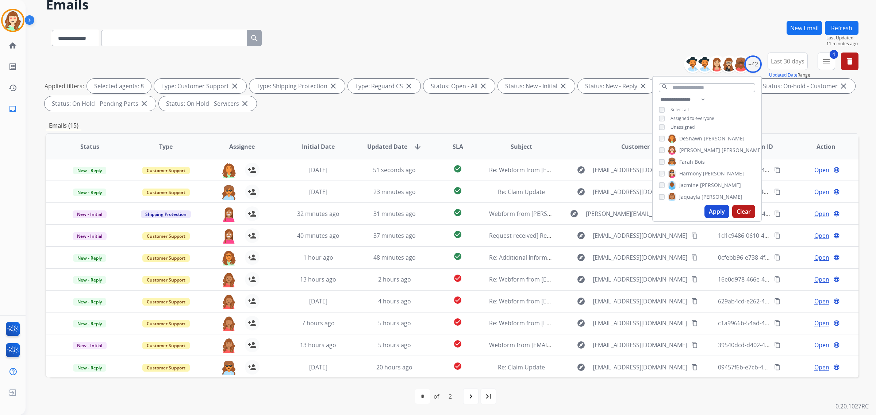
scroll to position [183, 0]
click at [713, 216] on button "Apply" at bounding box center [717, 211] width 25 height 13
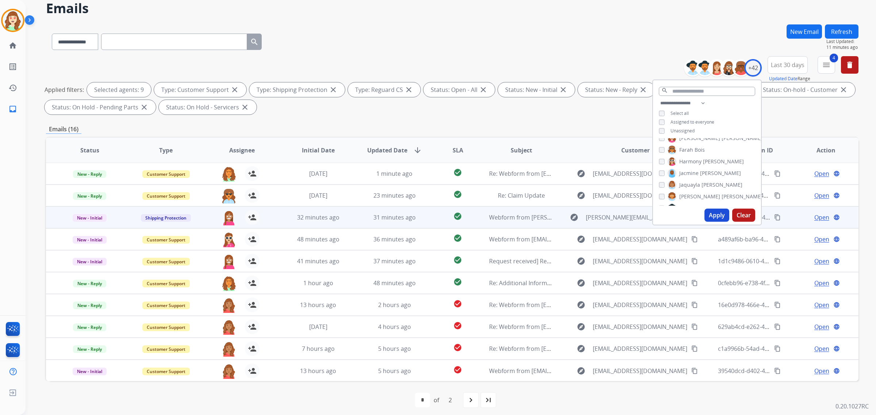
scroll to position [35, 0]
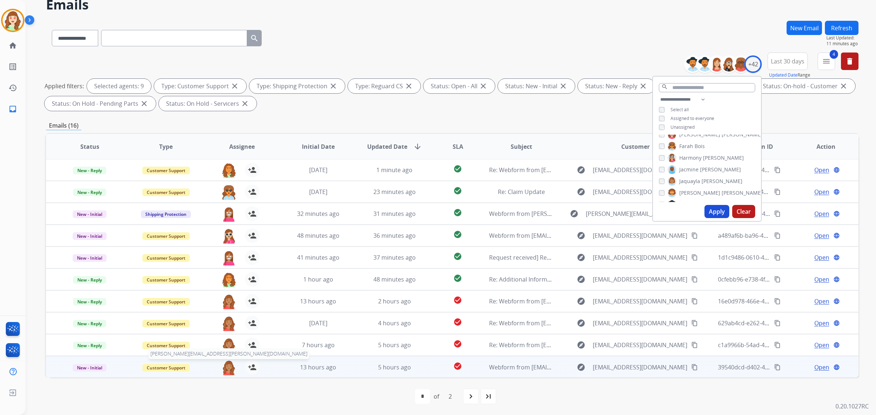
click at [226, 371] on img at bounding box center [229, 367] width 15 height 15
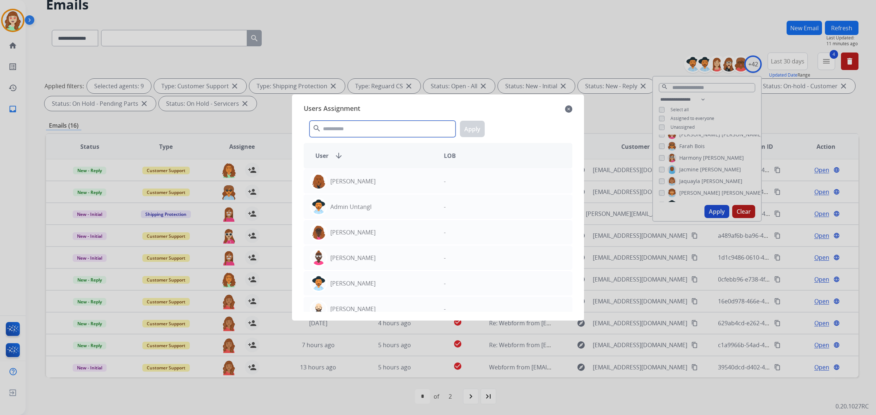
click at [364, 131] on input "text" at bounding box center [383, 129] width 146 height 16
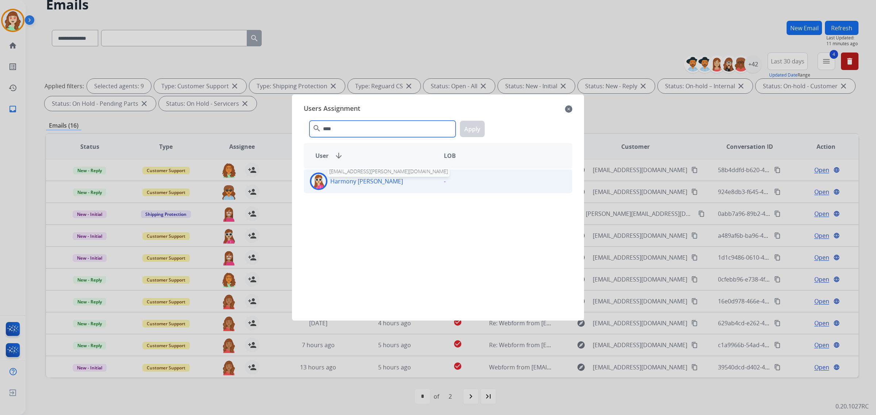
type input "****"
click at [371, 183] on p "Harmony [PERSON_NAME]" at bounding box center [366, 181] width 73 height 9
click at [475, 133] on button "Apply" at bounding box center [472, 129] width 25 height 16
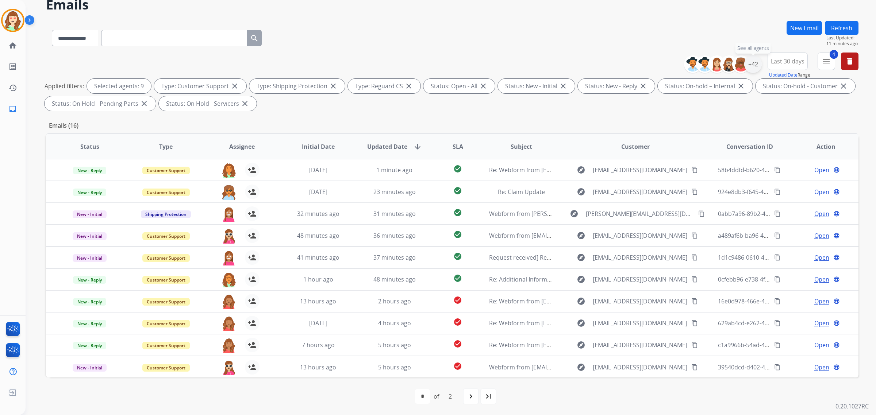
click at [752, 66] on div "+42" at bounding box center [753, 64] width 18 height 18
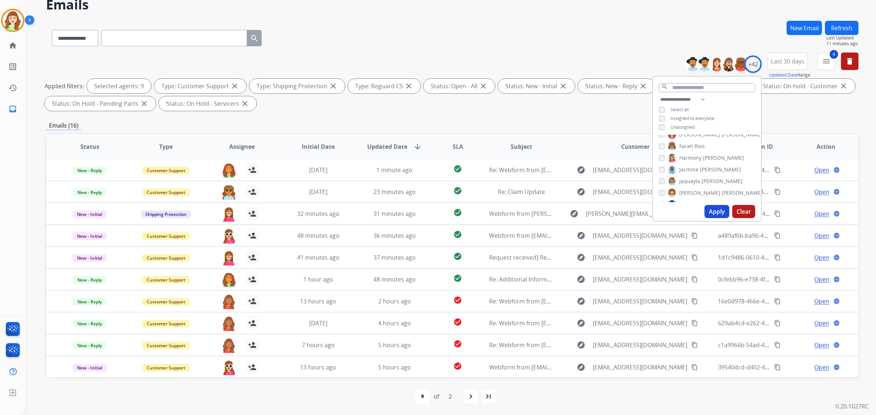
click at [738, 211] on button "Clear" at bounding box center [743, 211] width 23 height 13
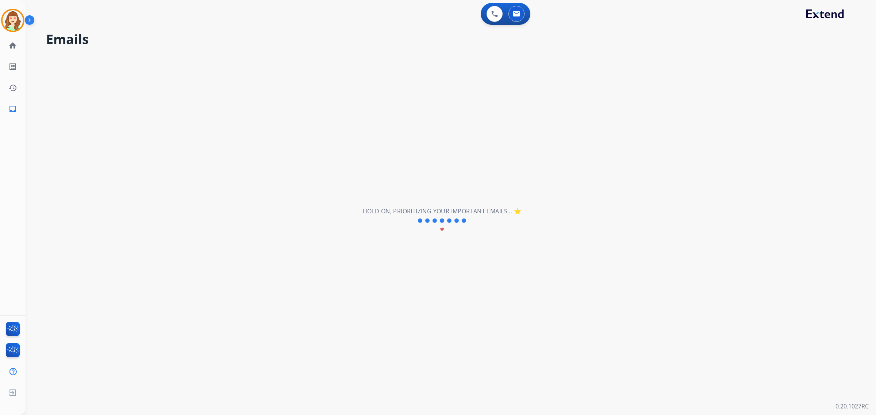
scroll to position [0, 0]
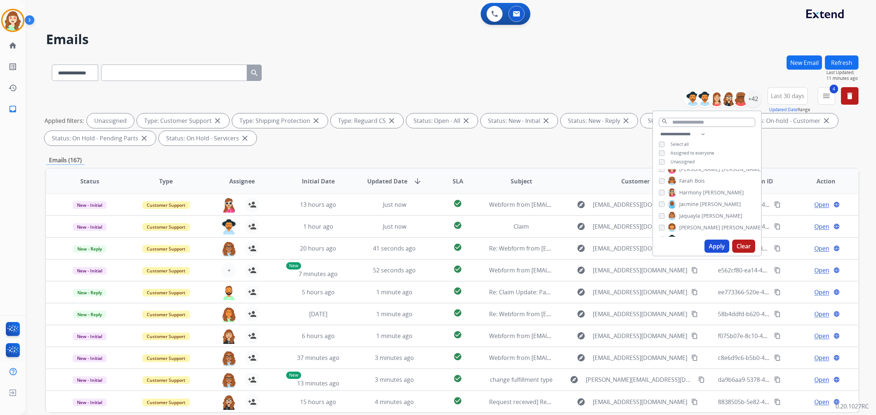
click at [717, 245] on button "Apply" at bounding box center [717, 246] width 25 height 13
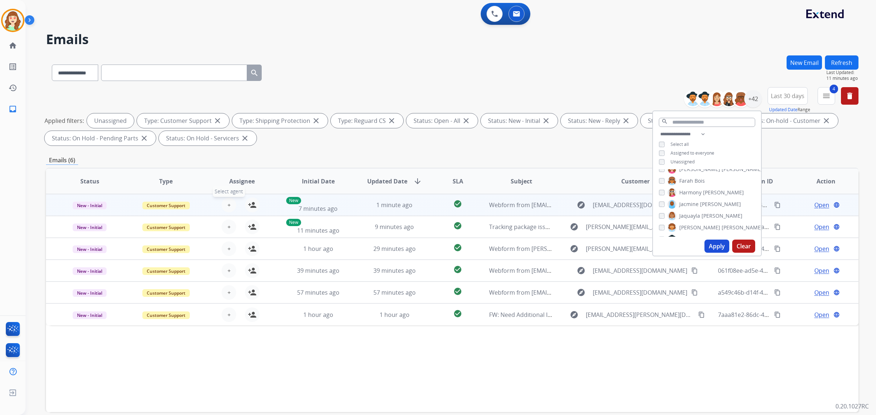
click at [229, 206] on span "+" at bounding box center [228, 205] width 3 height 9
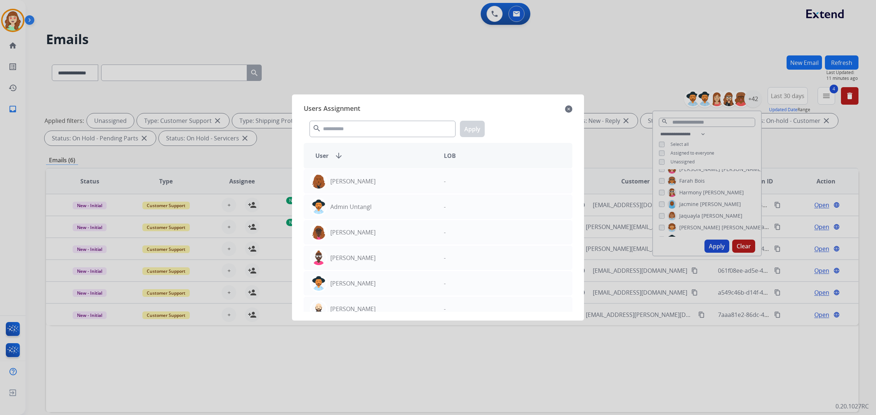
click at [676, 77] on div at bounding box center [438, 207] width 876 height 415
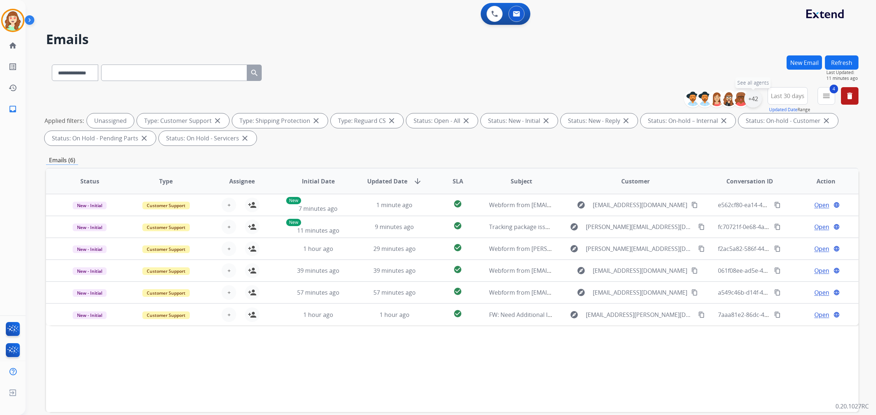
click at [756, 101] on div "+42" at bounding box center [753, 99] width 18 height 18
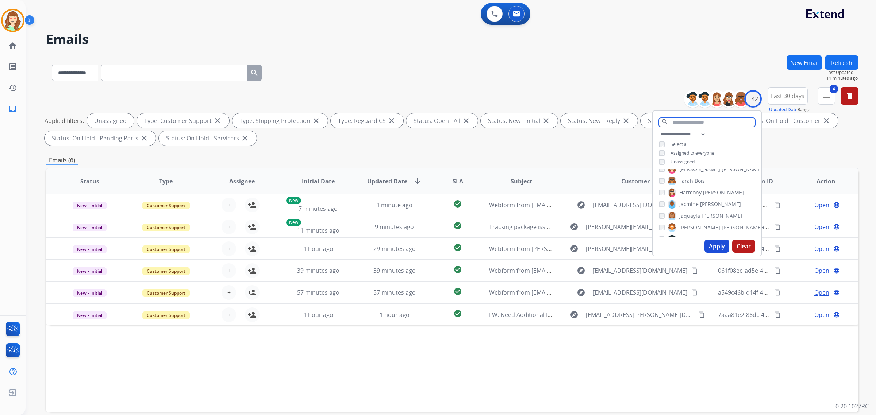
click at [697, 124] on input "text" at bounding box center [707, 122] width 96 height 9
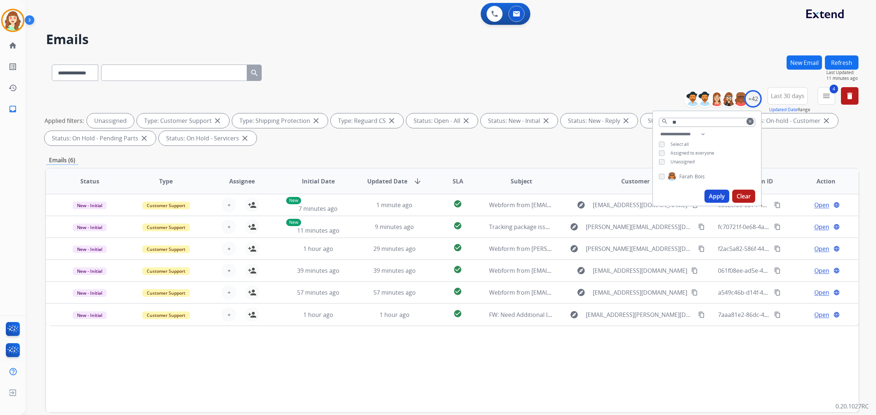
click at [716, 193] on button "Apply" at bounding box center [717, 196] width 25 height 13
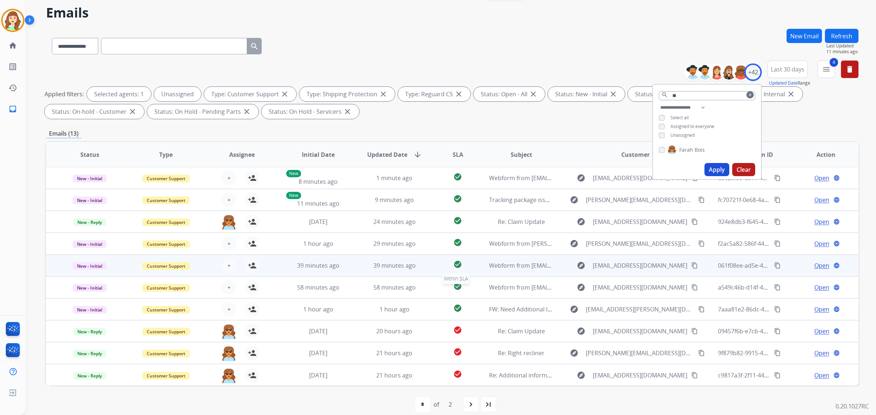
scroll to position [35, 0]
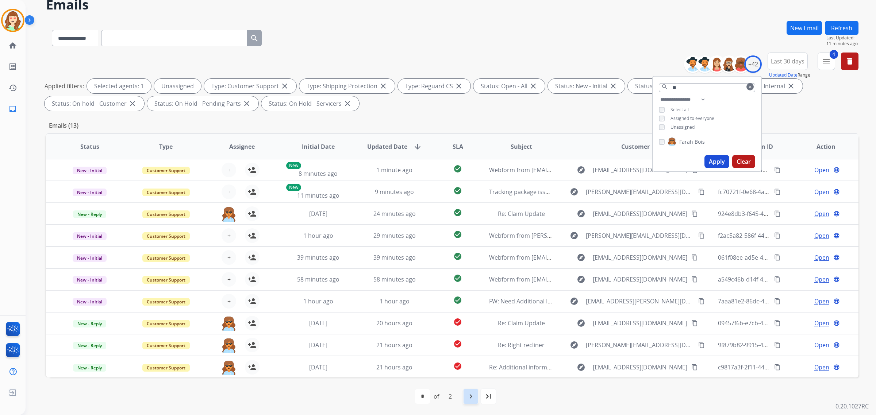
click at [471, 402] on div "navigate_next" at bounding box center [471, 397] width 16 height 16
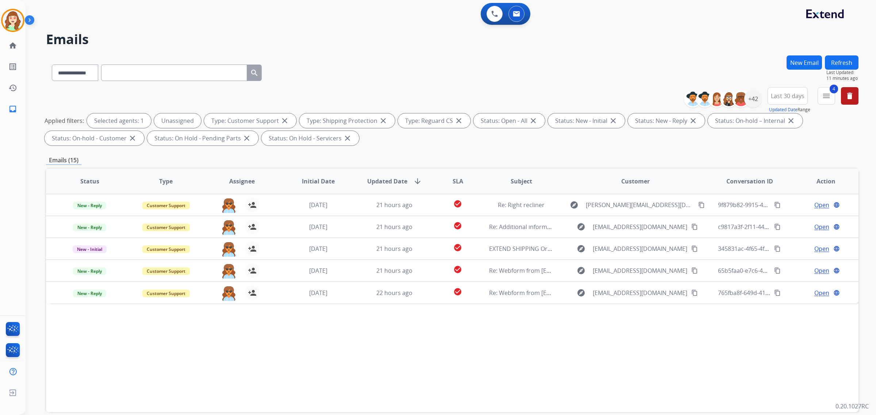
scroll to position [0, 0]
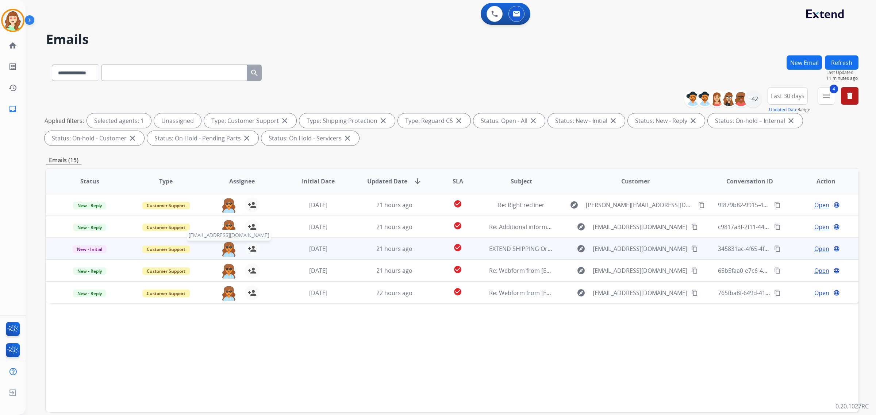
click at [227, 245] on img at bounding box center [229, 249] width 15 height 15
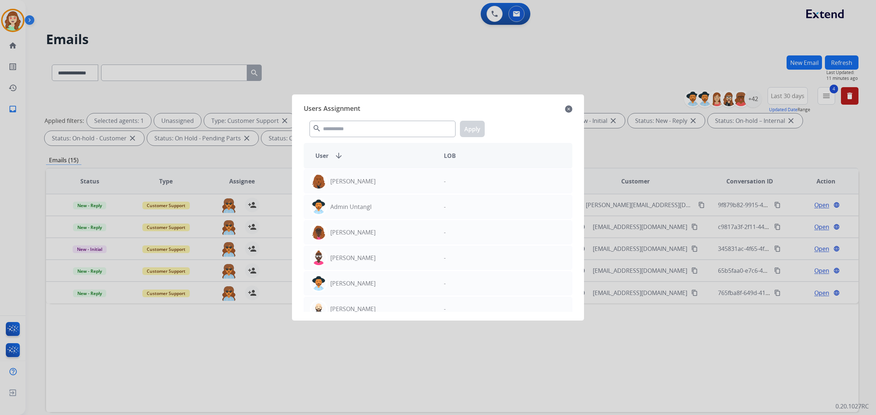
click at [753, 97] on div at bounding box center [438, 207] width 876 height 415
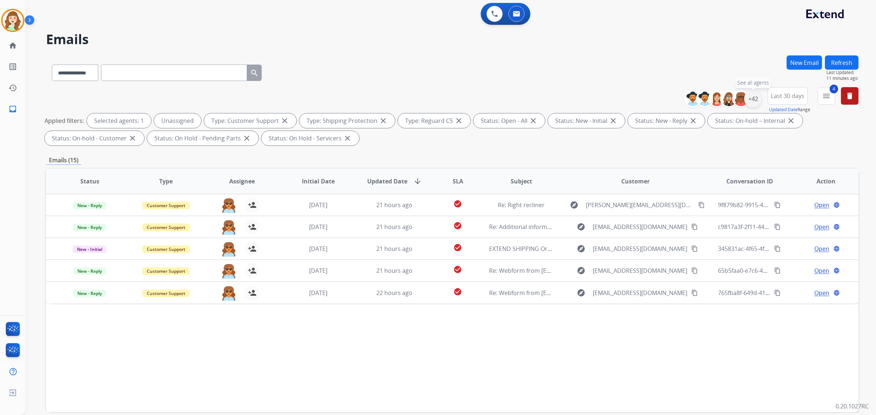
click at [755, 99] on div "+42" at bounding box center [753, 99] width 18 height 18
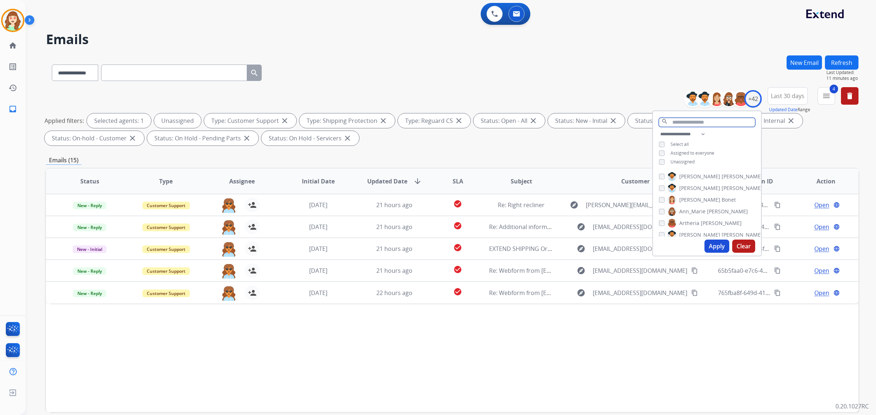
click at [698, 123] on input "text" at bounding box center [707, 122] width 96 height 9
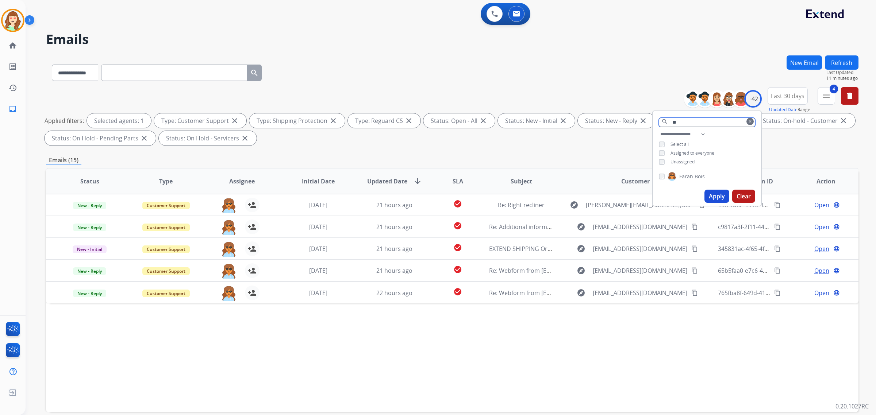
click at [690, 121] on input "**" at bounding box center [707, 122] width 96 height 9
type input "*"
type input "**"
click at [692, 123] on input "**" at bounding box center [707, 122] width 96 height 9
click at [714, 190] on button "Apply" at bounding box center [717, 196] width 25 height 13
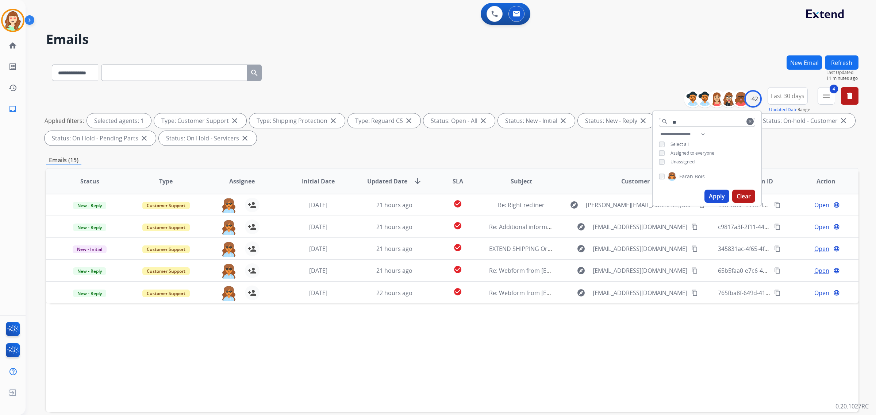
select select "*"
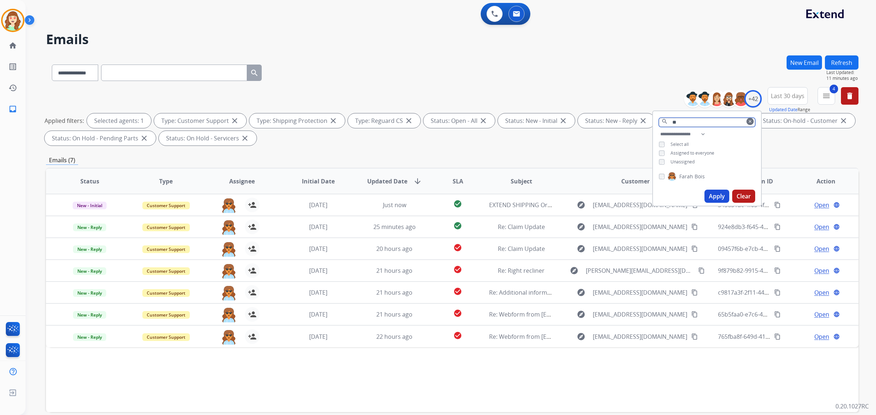
click at [691, 122] on input "**" at bounding box center [707, 122] width 96 height 9
type input "*"
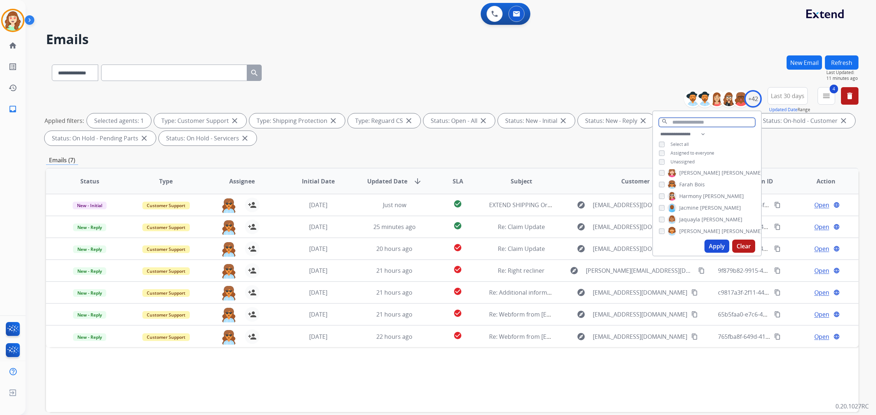
scroll to position [183, 0]
click at [715, 247] on button "Apply" at bounding box center [717, 246] width 25 height 13
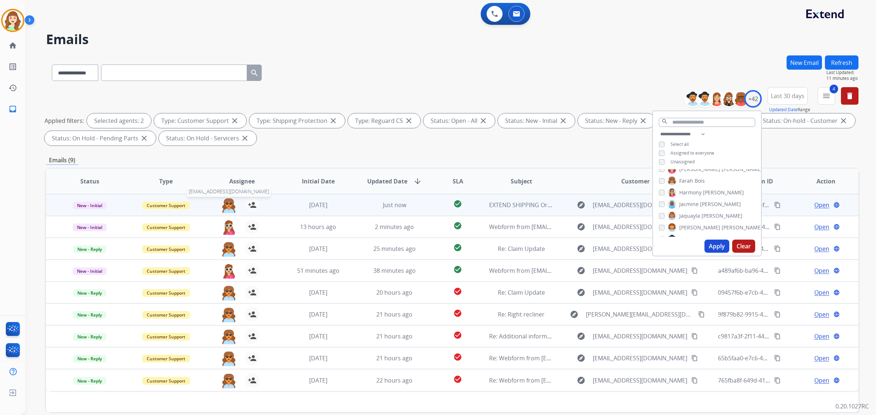
click at [225, 203] on img at bounding box center [229, 205] width 15 height 15
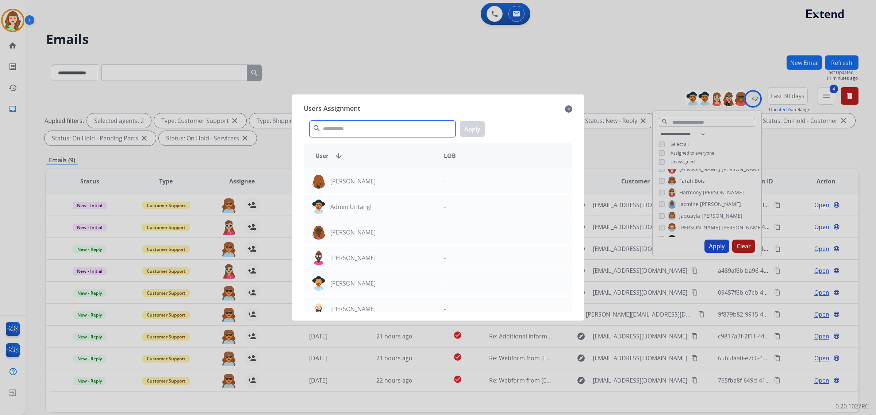
click at [364, 127] on input "text" at bounding box center [383, 129] width 146 height 16
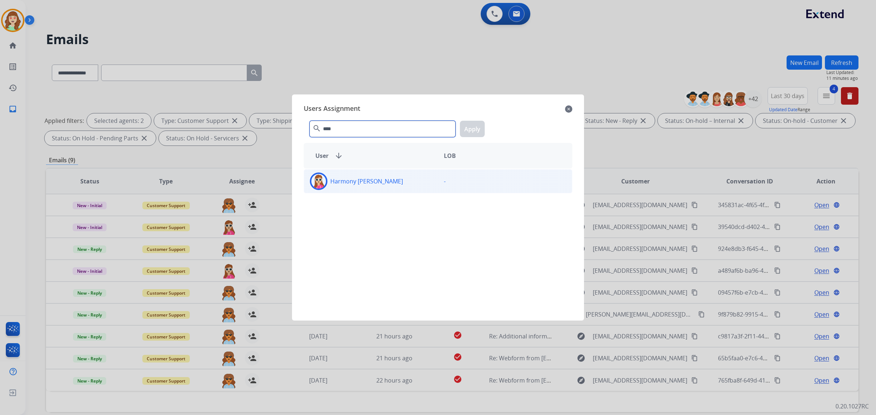
type input "****"
click at [403, 184] on div "Harmony [PERSON_NAME]" at bounding box center [371, 182] width 134 height 18
drag, startPoint x: 470, startPoint y: 133, endPoint x: 670, endPoint y: 106, distance: 201.9
click at [470, 132] on button "Apply" at bounding box center [472, 129] width 25 height 16
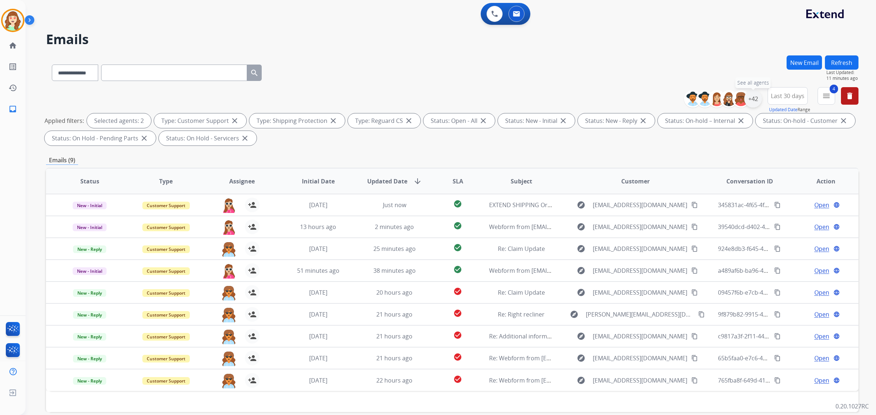
click at [752, 98] on div "+42" at bounding box center [753, 99] width 18 height 18
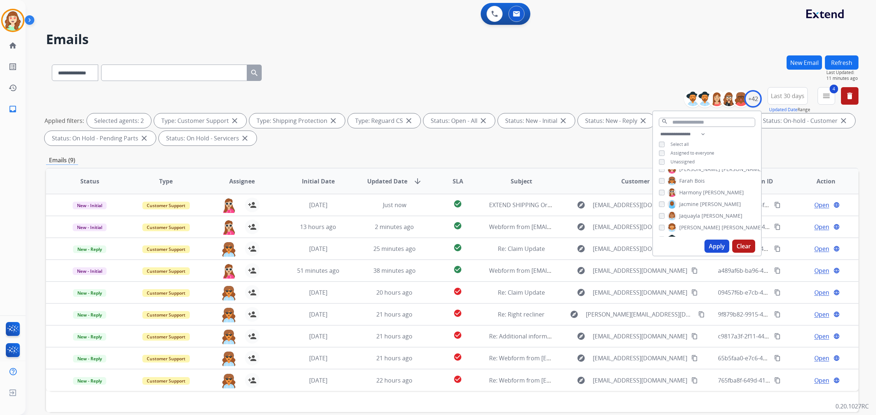
click at [720, 248] on button "Apply" at bounding box center [717, 246] width 25 height 13
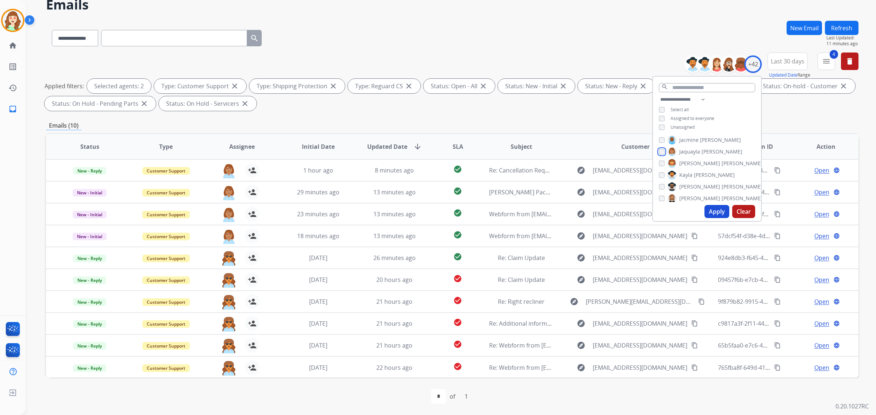
scroll to position [228, 0]
click at [714, 211] on button "Apply" at bounding box center [717, 211] width 25 height 13
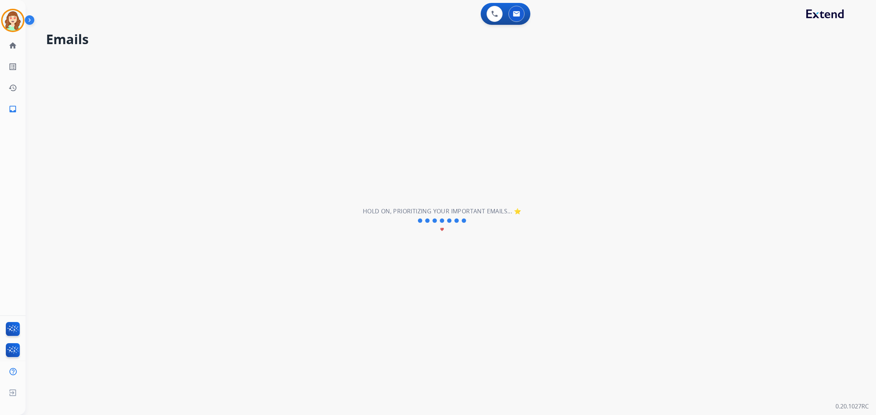
scroll to position [0, 0]
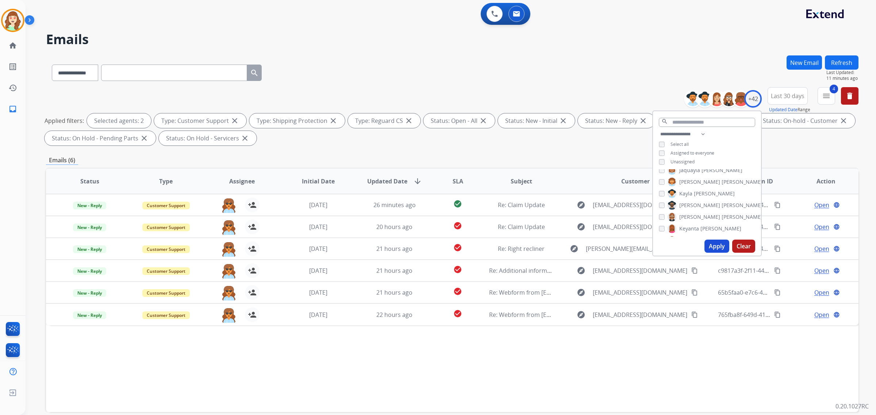
click at [711, 245] on button "Apply" at bounding box center [717, 246] width 25 height 13
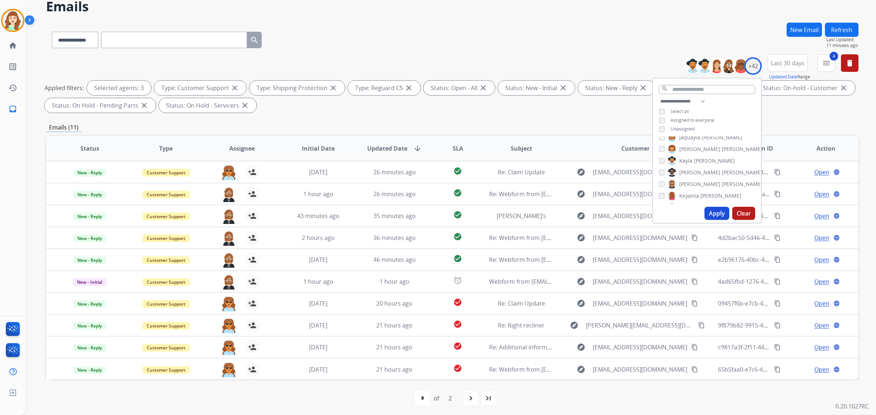
scroll to position [35, 0]
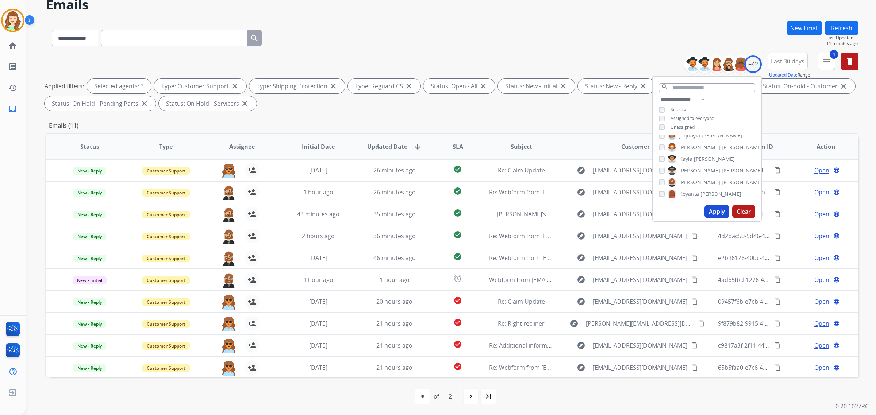
click at [721, 212] on button "Apply" at bounding box center [717, 211] width 25 height 13
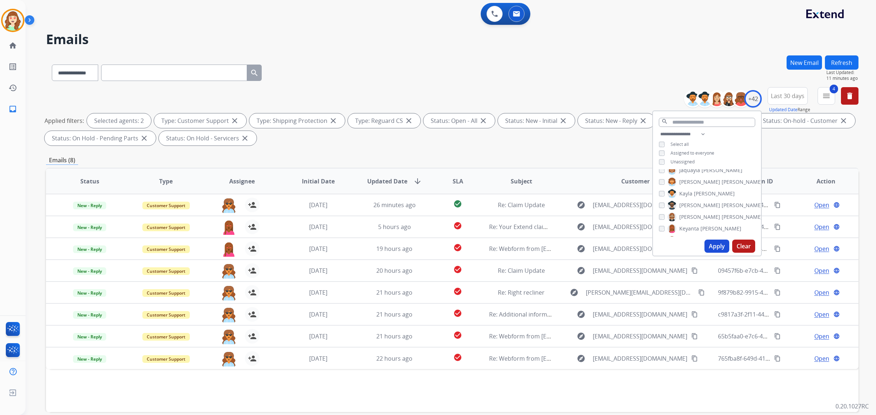
scroll to position [274, 0]
click at [660, 196] on div "[PERSON_NAME]" at bounding box center [682, 195] width 46 height 9
click at [716, 249] on button "Apply" at bounding box center [717, 246] width 25 height 13
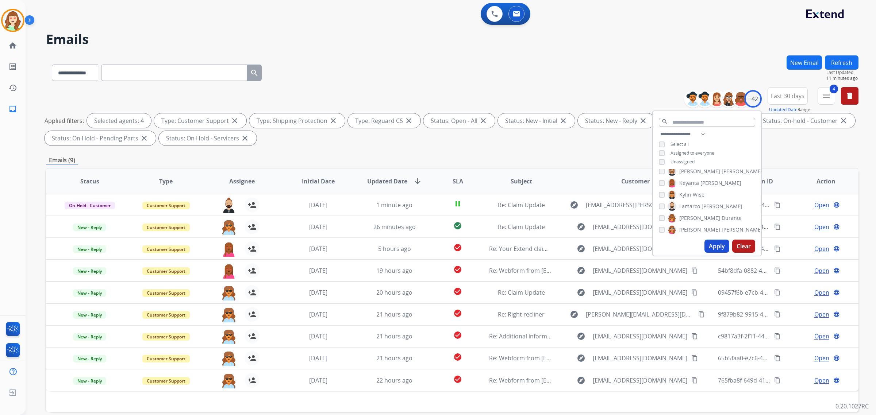
scroll to position [35, 0]
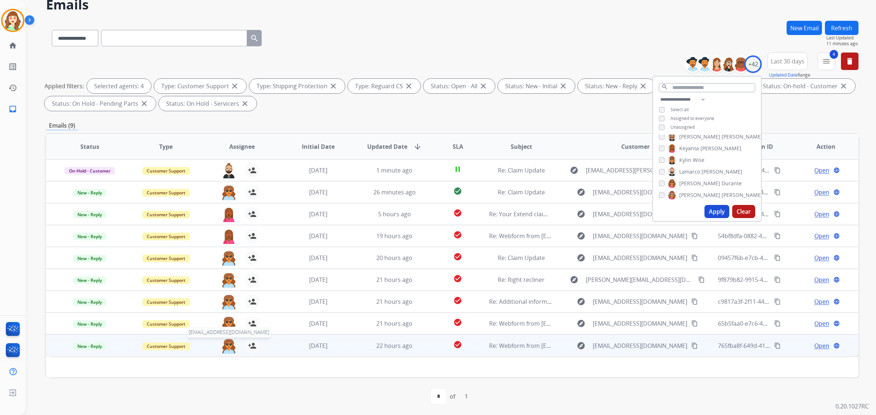
click at [229, 349] on img at bounding box center [229, 346] width 15 height 15
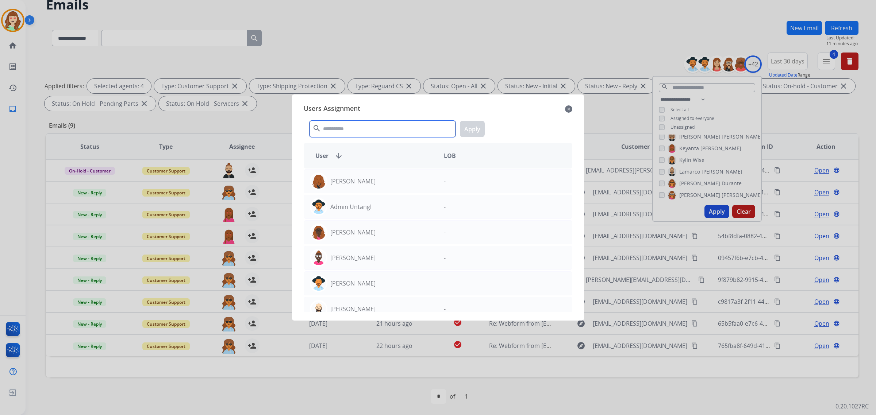
click at [359, 131] on input "text" at bounding box center [383, 129] width 146 height 16
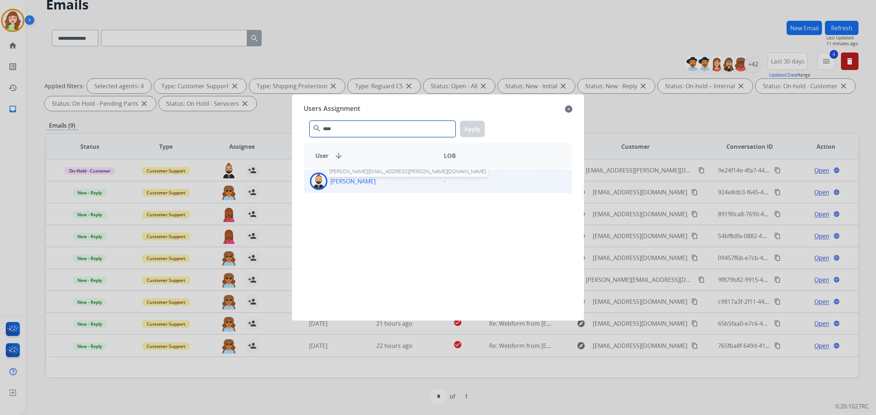
type input "****"
click at [362, 177] on p "[PERSON_NAME]" at bounding box center [352, 181] width 45 height 9
drag, startPoint x: 467, startPoint y: 130, endPoint x: 277, endPoint y: 239, distance: 220.0
click at [464, 130] on button "Apply" at bounding box center [472, 129] width 25 height 16
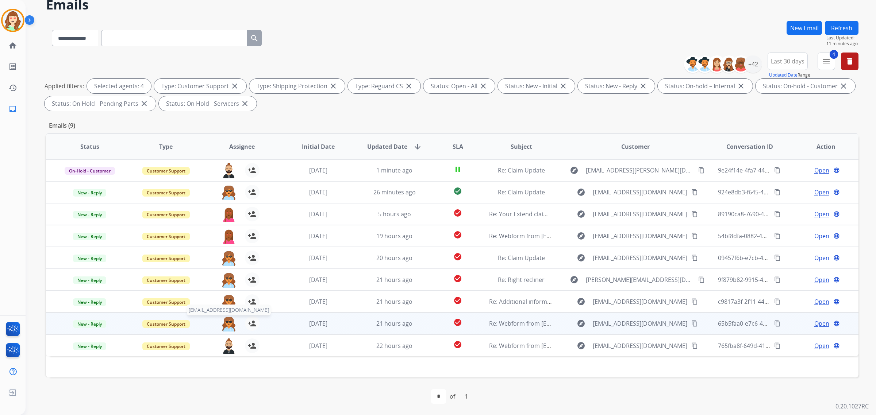
click at [230, 321] on img at bounding box center [229, 324] width 15 height 15
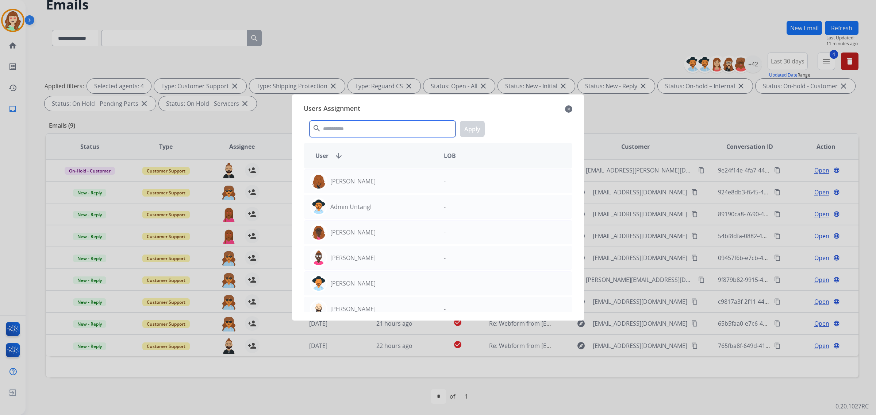
click at [345, 128] on input "text" at bounding box center [383, 129] width 146 height 16
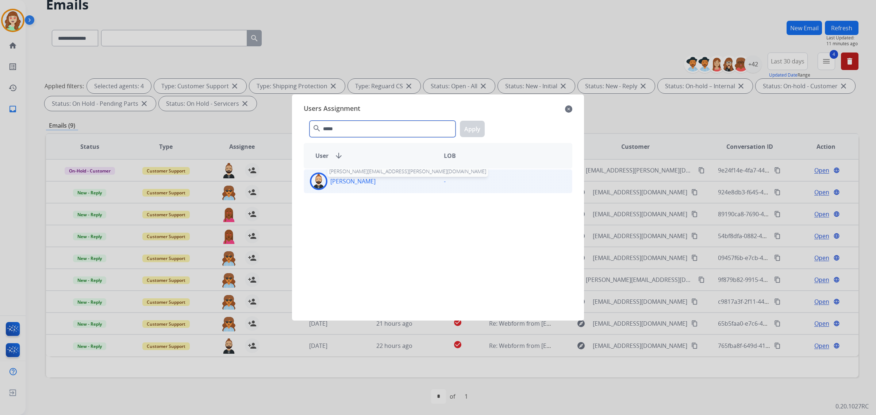
type input "*****"
drag, startPoint x: 369, startPoint y: 185, endPoint x: 419, endPoint y: 147, distance: 62.6
click at [371, 182] on p "[PERSON_NAME]" at bounding box center [352, 181] width 45 height 9
drag, startPoint x: 468, startPoint y: 132, endPoint x: 594, endPoint y: 96, distance: 130.4
click at [469, 132] on button "Apply" at bounding box center [472, 129] width 25 height 16
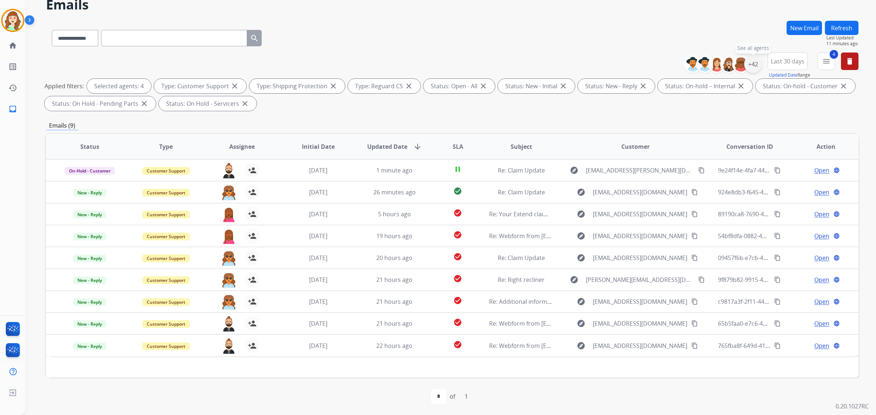
click at [750, 64] on div "+42" at bounding box center [753, 64] width 18 height 18
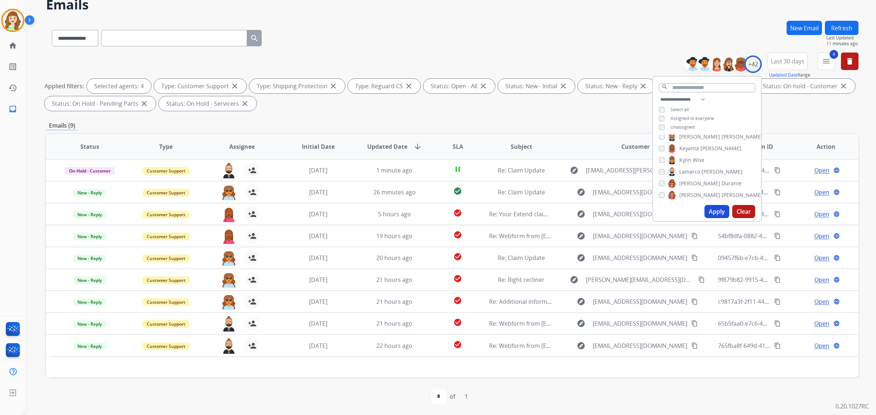
click at [712, 212] on button "Apply" at bounding box center [717, 211] width 25 height 13
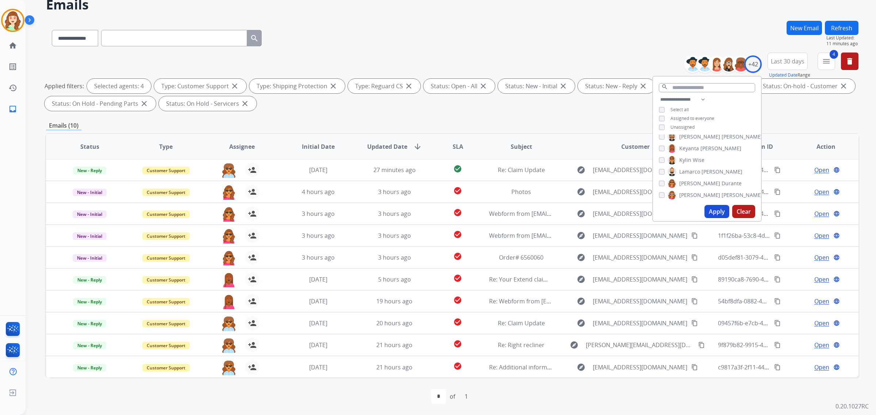
click at [663, 196] on div "[PERSON_NAME]" at bounding box center [711, 195] width 104 height 9
click at [710, 211] on button "Apply" at bounding box center [717, 211] width 25 height 13
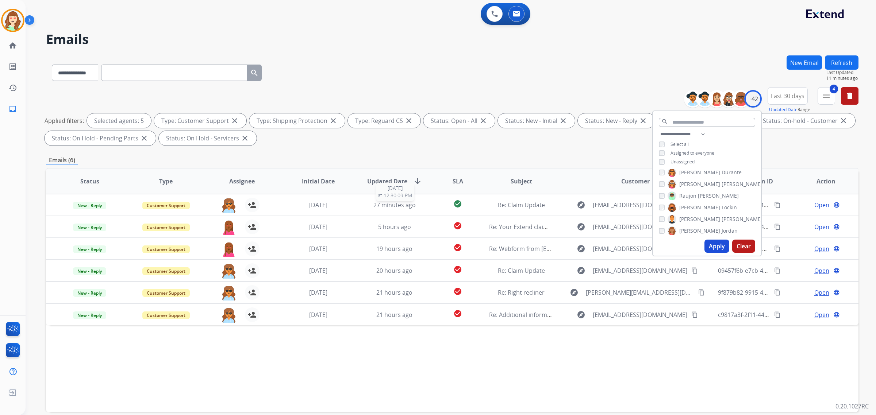
scroll to position [0, 0]
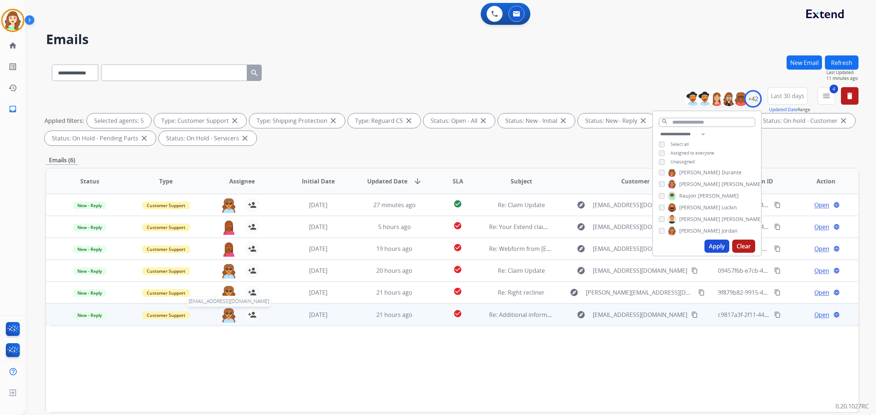
click at [227, 318] on img at bounding box center [229, 315] width 15 height 15
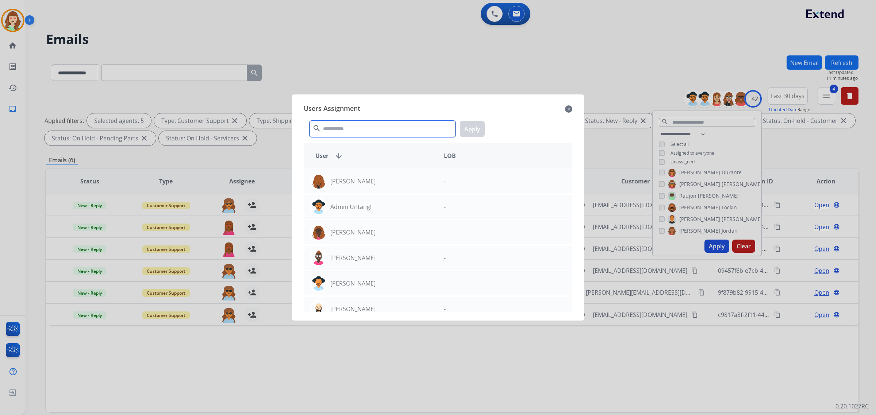
click at [333, 123] on input "text" at bounding box center [383, 129] width 146 height 16
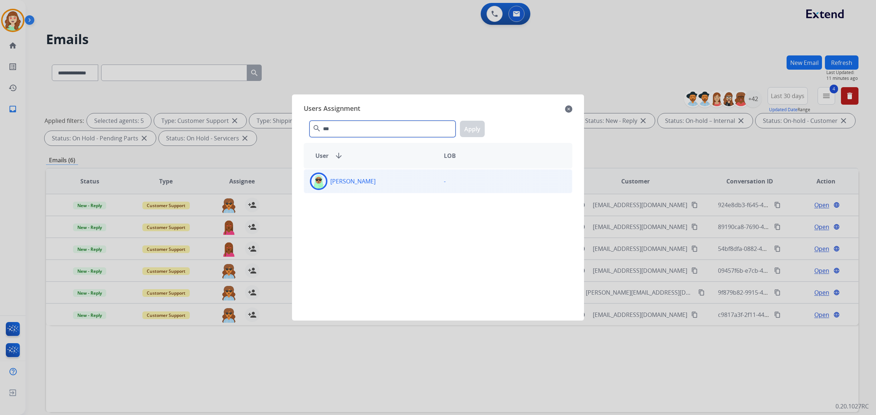
type input "***"
click at [386, 183] on div "[PERSON_NAME]" at bounding box center [371, 182] width 134 height 18
click at [473, 132] on button "Apply" at bounding box center [472, 129] width 25 height 16
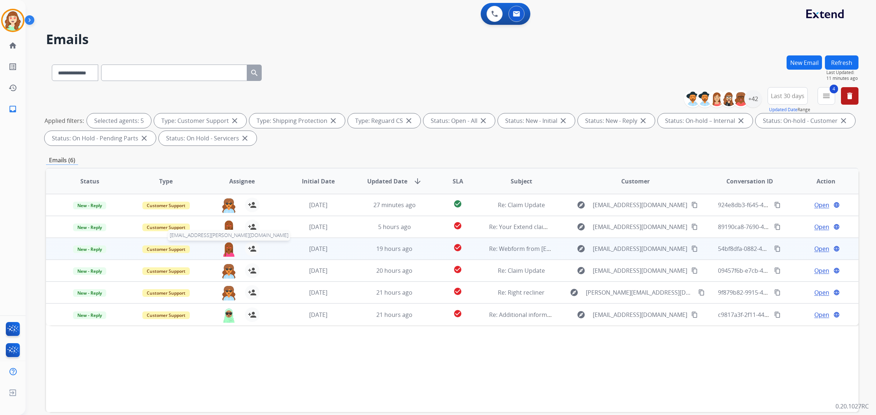
click at [226, 249] on img at bounding box center [229, 249] width 15 height 15
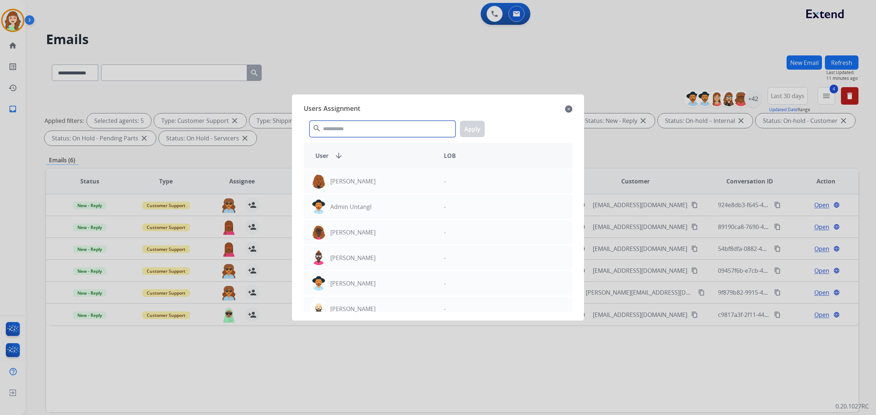
click at [368, 131] on input "text" at bounding box center [383, 129] width 146 height 16
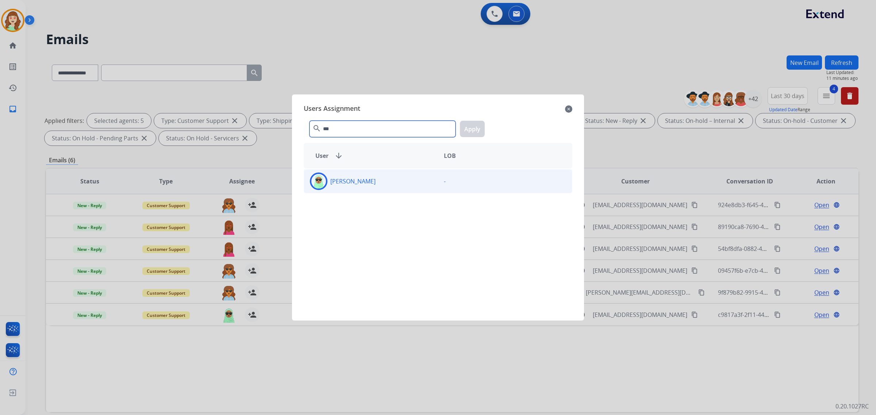
type input "***"
drag, startPoint x: 380, startPoint y: 183, endPoint x: 433, endPoint y: 161, distance: 57.8
click at [386, 181] on div "[PERSON_NAME]" at bounding box center [371, 182] width 134 height 18
drag, startPoint x: 477, startPoint y: 130, endPoint x: 471, endPoint y: 131, distance: 6.0
click at [476, 130] on button "Apply" at bounding box center [472, 129] width 25 height 16
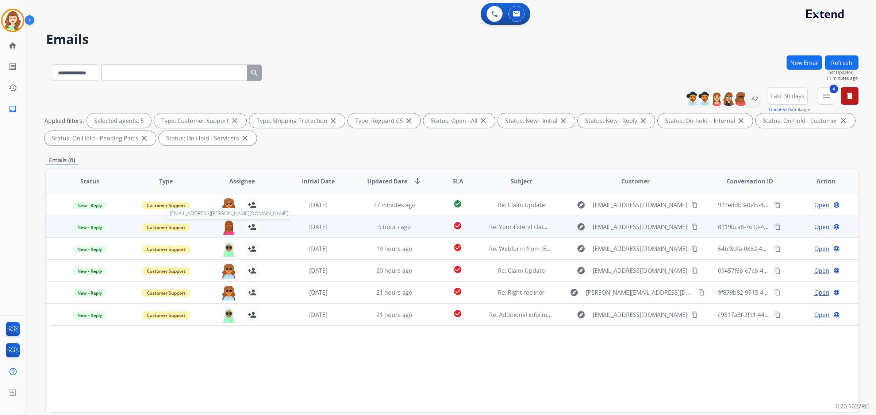
click at [229, 229] on img at bounding box center [229, 227] width 15 height 15
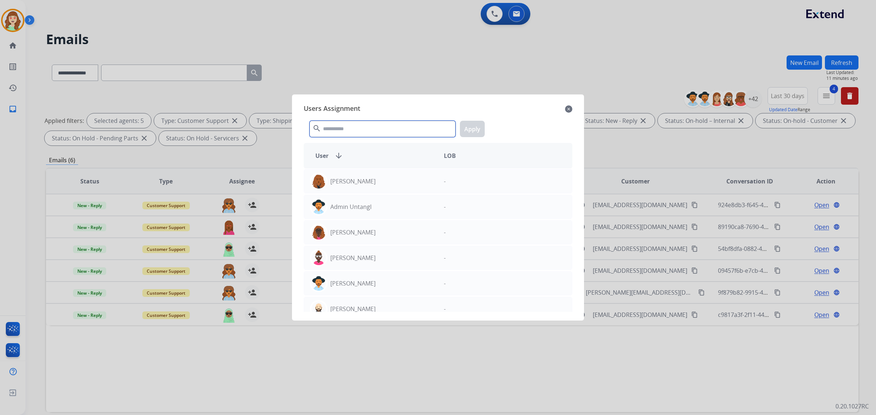
click at [373, 133] on input "text" at bounding box center [383, 129] width 146 height 16
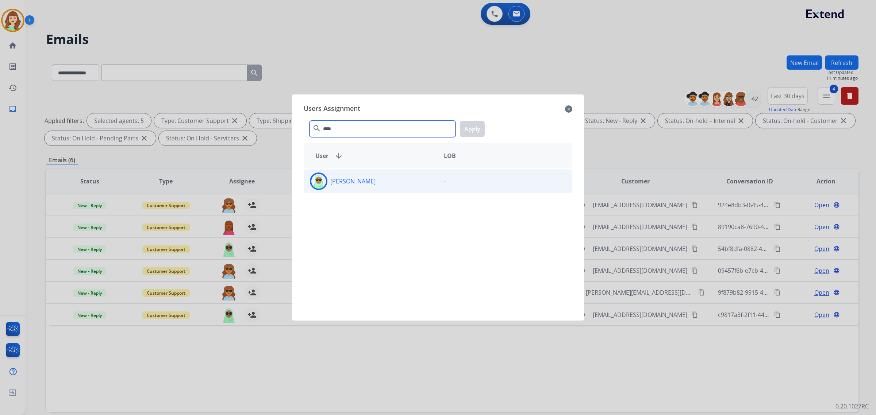
type input "****"
drag, startPoint x: 376, startPoint y: 184, endPoint x: 492, endPoint y: 148, distance: 121.2
click at [378, 184] on div "[PERSON_NAME]" at bounding box center [371, 182] width 134 height 18
drag, startPoint x: 475, startPoint y: 128, endPoint x: 580, endPoint y: 123, distance: 105.3
click at [477, 129] on button "Apply" at bounding box center [472, 129] width 25 height 16
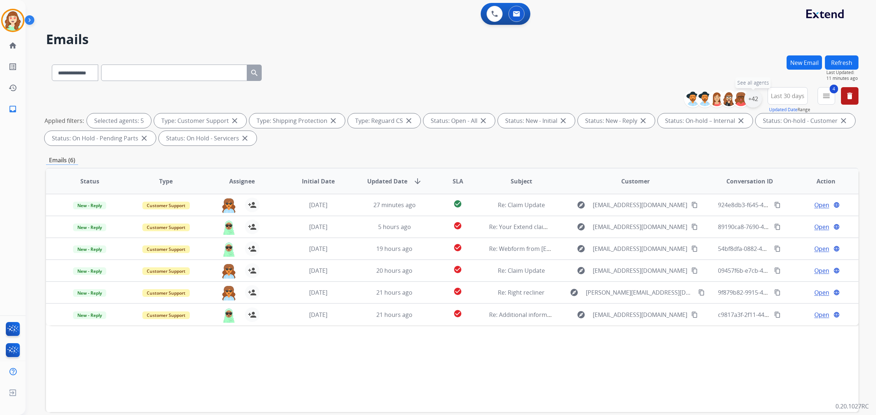
click at [756, 99] on div "+42" at bounding box center [753, 99] width 18 height 18
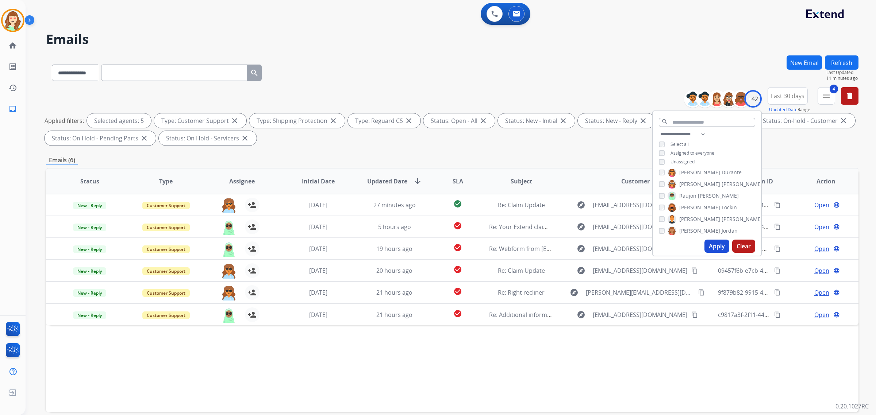
click at [661, 189] on div "[PERSON_NAME] [PERSON_NAME] [PERSON_NAME] [PERSON_NAME] [PERSON_NAME] [PERSON_N…" at bounding box center [707, 203] width 108 height 68
click at [658, 189] on div "[PERSON_NAME] [PERSON_NAME] [PERSON_NAME] [PERSON_NAME] [PERSON_NAME] [PERSON_N…" at bounding box center [707, 203] width 108 height 68
click at [716, 250] on button "Apply" at bounding box center [717, 246] width 25 height 13
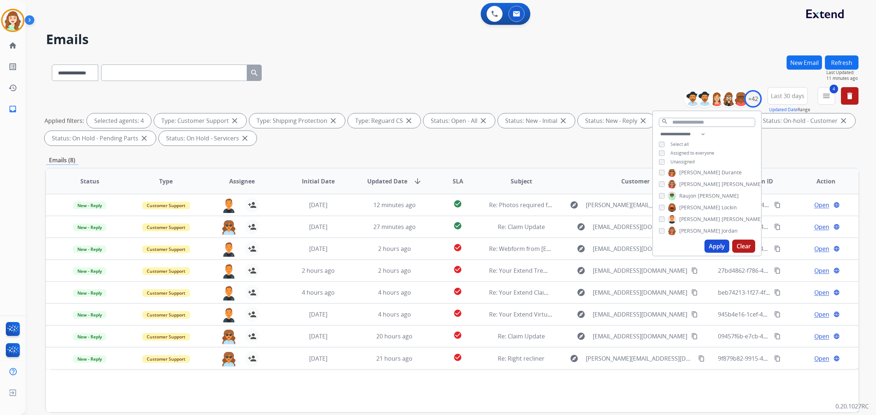
click at [716, 243] on button "Apply" at bounding box center [717, 246] width 25 height 13
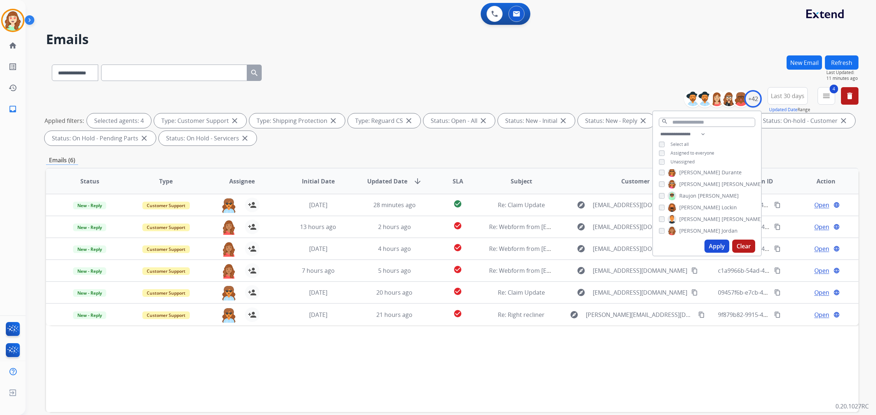
scroll to position [365, 0]
